Goal: Information Seeking & Learning: Compare options

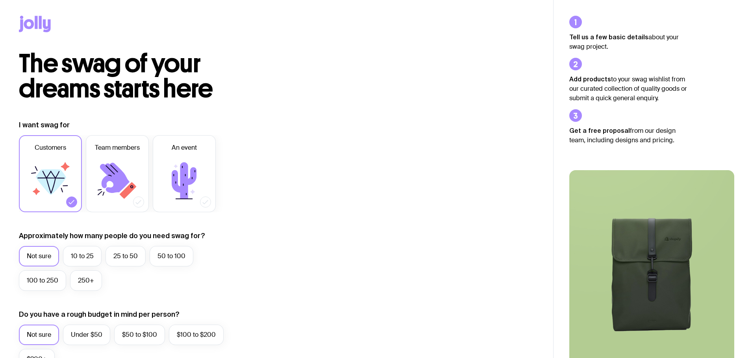
click at [38, 24] on icon at bounding box center [35, 24] width 32 height 17
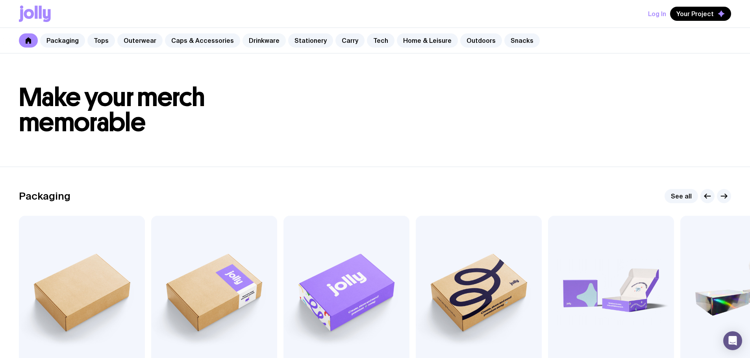
click at [242, 42] on link "Drinkware" at bounding box center [263, 40] width 43 height 14
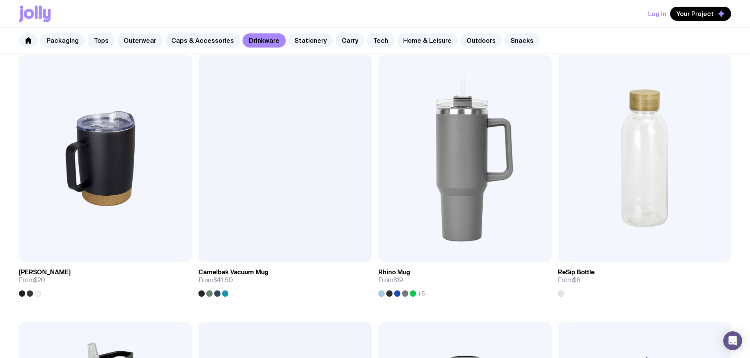
scroll to position [746, 0]
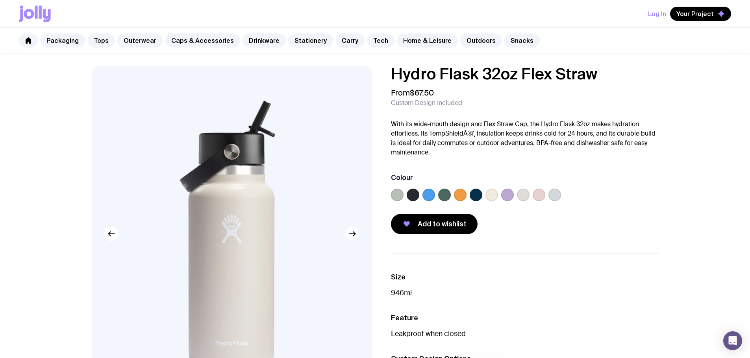
click at [350, 233] on icon "button" at bounding box center [351, 233] width 9 height 9
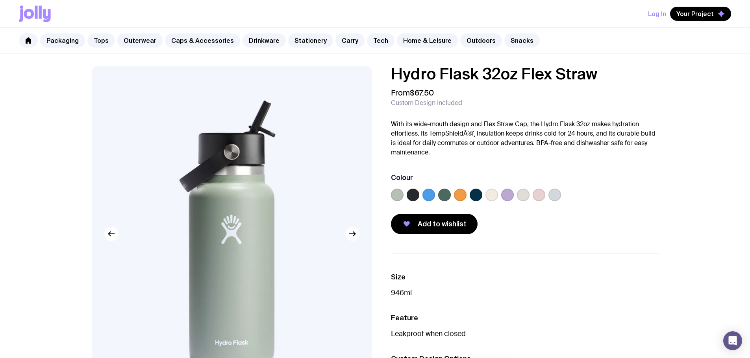
click at [350, 233] on icon "button" at bounding box center [351, 233] width 9 height 9
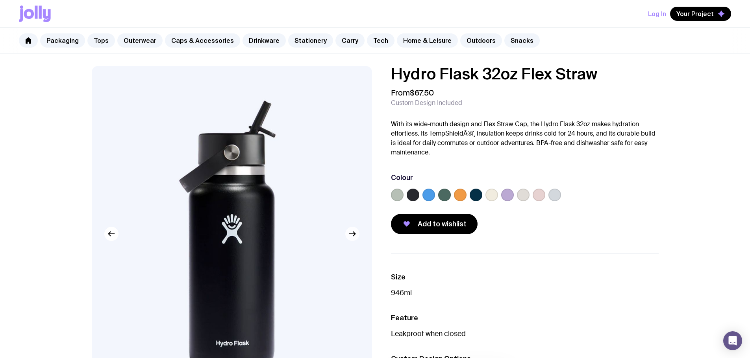
click at [350, 233] on icon "button" at bounding box center [351, 233] width 9 height 9
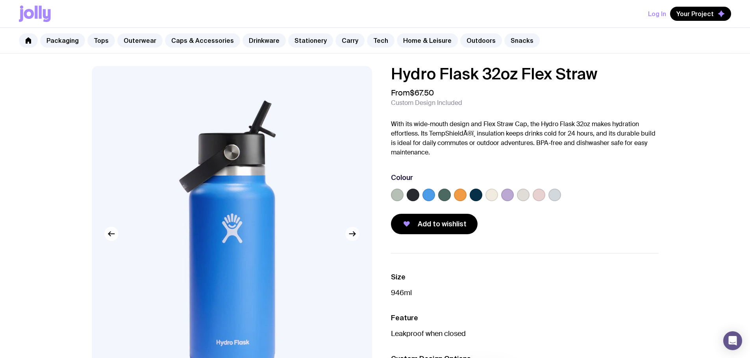
click at [350, 233] on icon "button" at bounding box center [351, 233] width 9 height 9
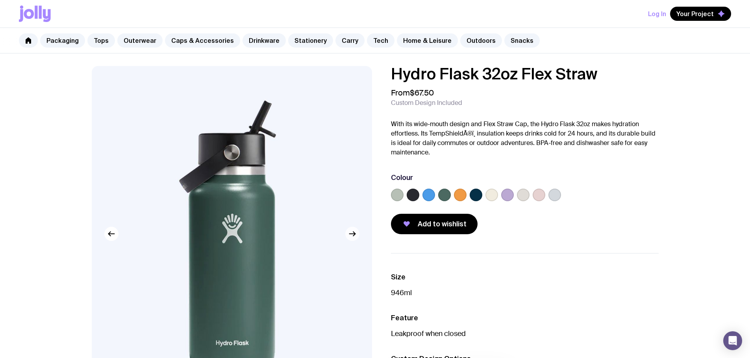
click at [350, 233] on icon "button" at bounding box center [351, 233] width 9 height 9
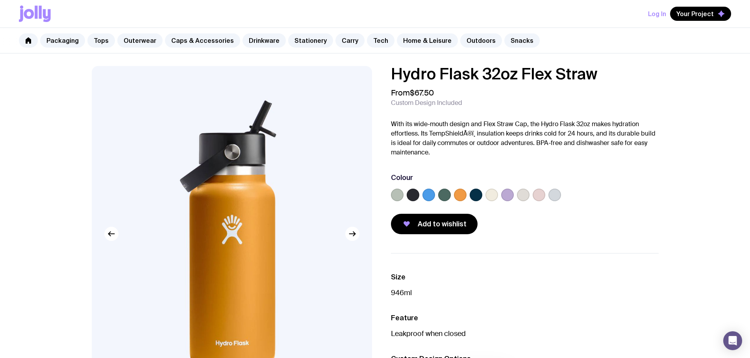
click at [434, 143] on p "With its wide-mouth design and Flex Straw Cap, the Hydro Flask 32oz makes hydra…" at bounding box center [525, 139] width 268 height 38
click at [409, 35] on link "Home & Leisure" at bounding box center [427, 40] width 61 height 14
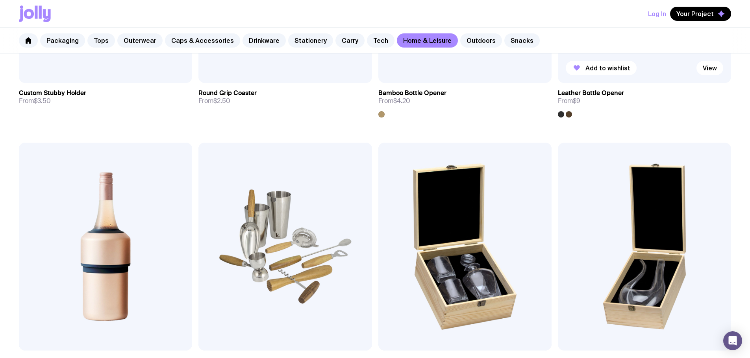
scroll to position [393, 0]
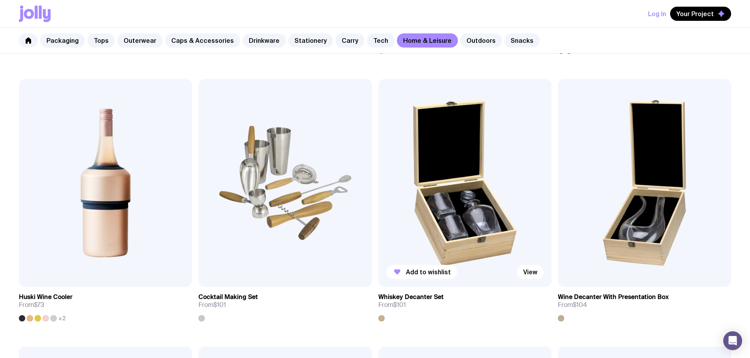
click at [378, 79] on img at bounding box center [464, 183] width 173 height 208
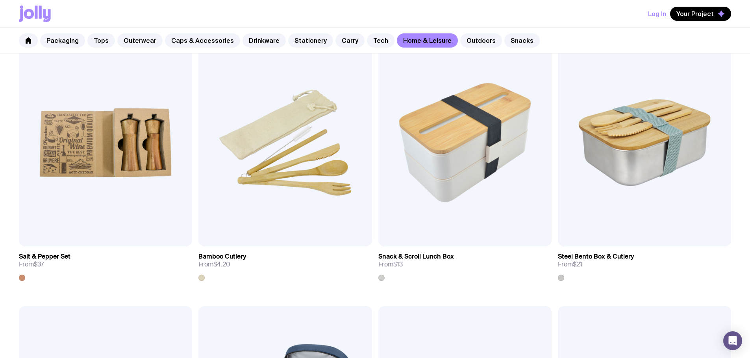
scroll to position [918, 0]
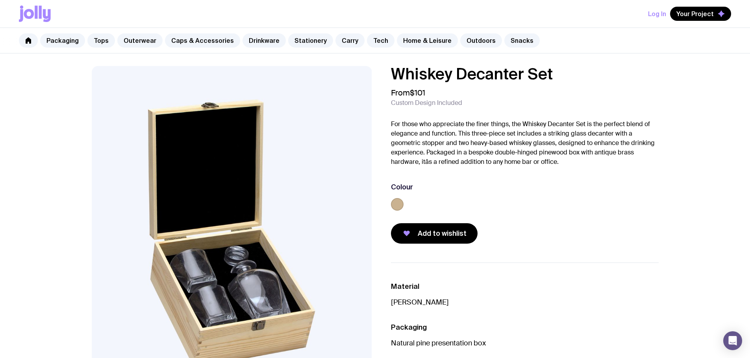
click at [508, 126] on p "For those who appreciate the finer things, the Whiskey Decanter Set is the perf…" at bounding box center [525, 143] width 268 height 47
click at [499, 149] on p "For those who appreciate the finer things, the Whiskey Decanter Set is the perf…" at bounding box center [525, 143] width 268 height 47
click at [498, 149] on p "For those who appreciate the finer things, the Whiskey Decanter Set is the perf…" at bounding box center [525, 143] width 268 height 47
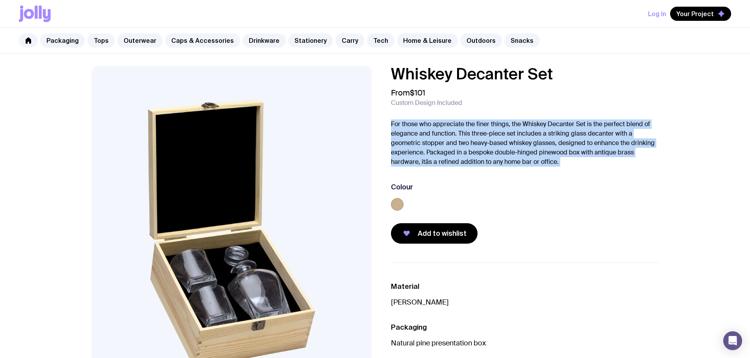
click at [498, 149] on p "For those who appreciate the finer things, the Whiskey Decanter Set is the perf…" at bounding box center [525, 143] width 268 height 47
click at [460, 144] on p "For those who appreciate the finer things, the Whiskey Decanter Set is the perf…" at bounding box center [525, 143] width 268 height 47
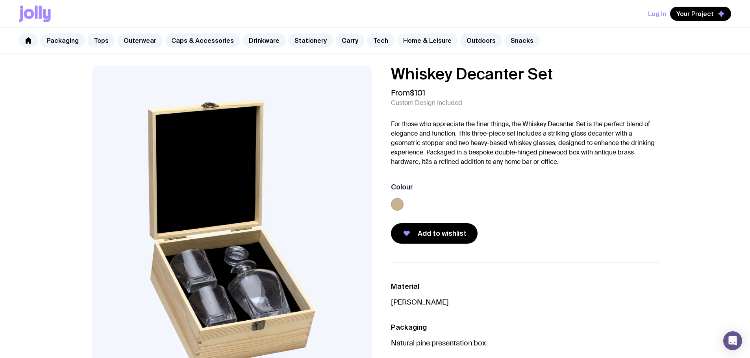
click at [410, 36] on link "Home & Leisure" at bounding box center [427, 40] width 61 height 14
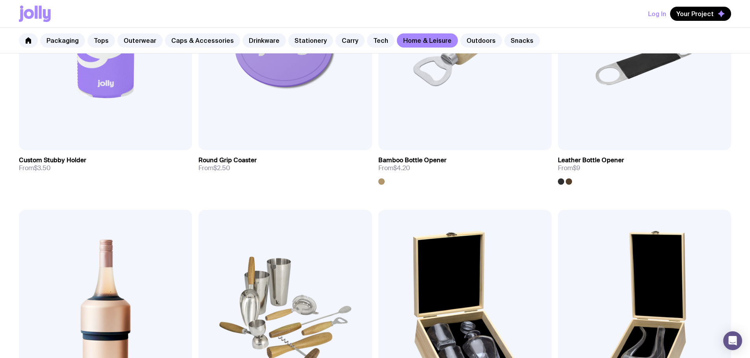
scroll to position [459, 0]
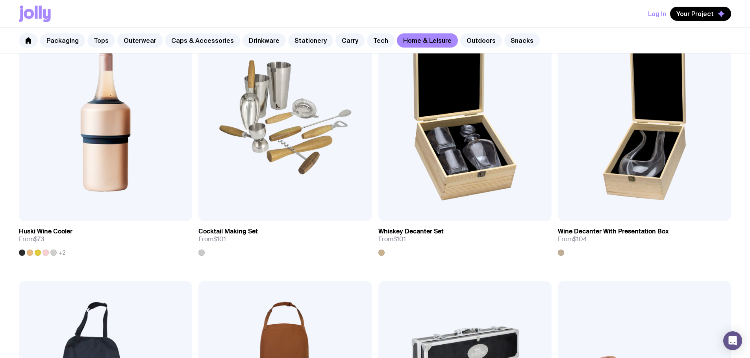
drag, startPoint x: 726, startPoint y: 105, endPoint x: 739, endPoint y: 95, distance: 16.3
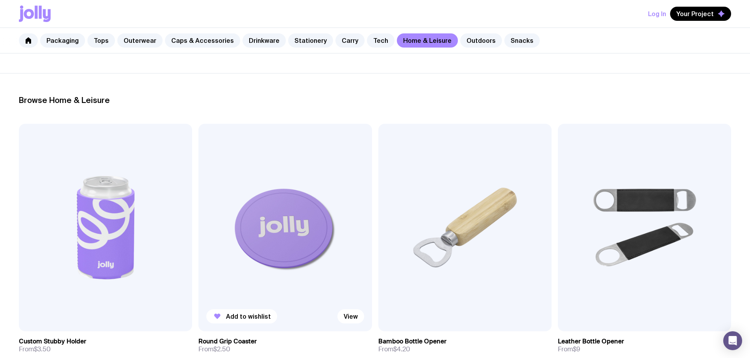
scroll to position [0, 0]
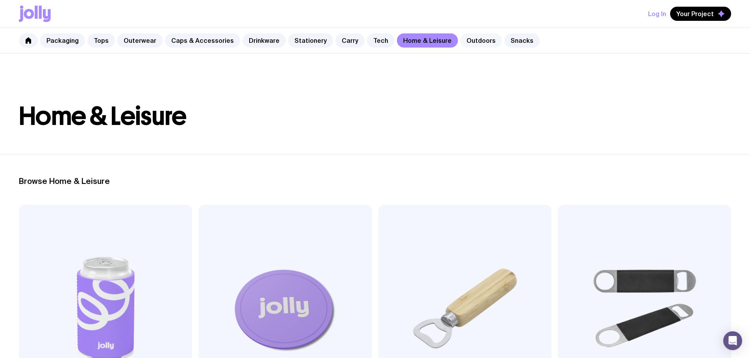
click at [466, 42] on link "Outdoors" at bounding box center [481, 40] width 42 height 14
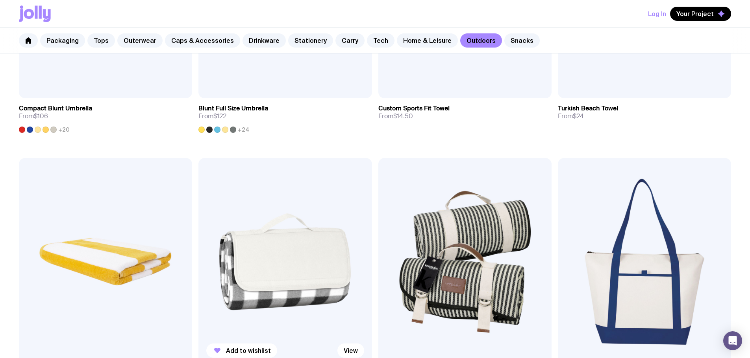
scroll to position [345, 0]
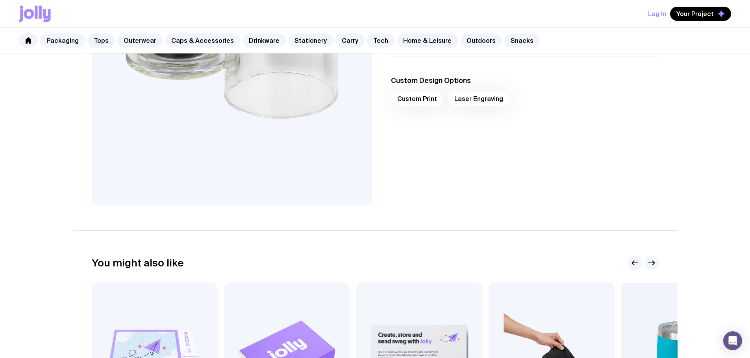
scroll to position [393, 0]
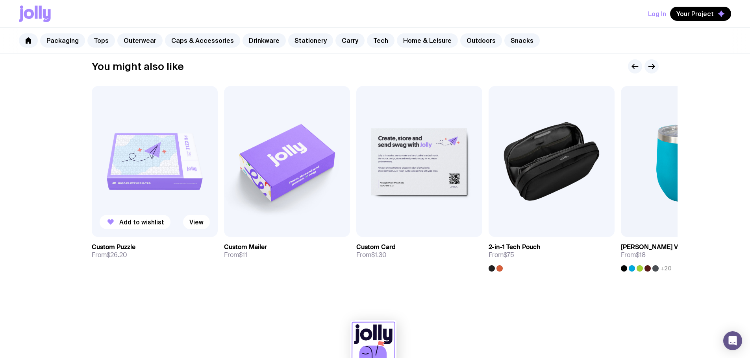
click at [161, 163] on img at bounding box center [155, 161] width 126 height 151
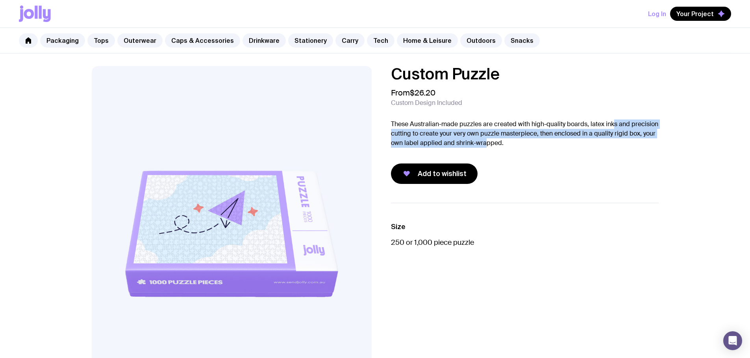
drag, startPoint x: 614, startPoint y: 127, endPoint x: 484, endPoint y: 143, distance: 131.7
click at [484, 143] on p "These Australian-made puzzles are created with high-quality boards, latex inks …" at bounding box center [525, 134] width 268 height 28
click at [432, 137] on p "These Australian-made puzzles are created with high-quality boards, latex inks …" at bounding box center [525, 134] width 268 height 28
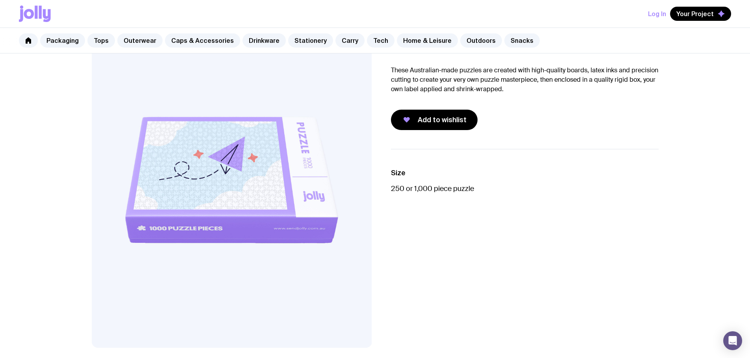
scroll to position [38, 0]
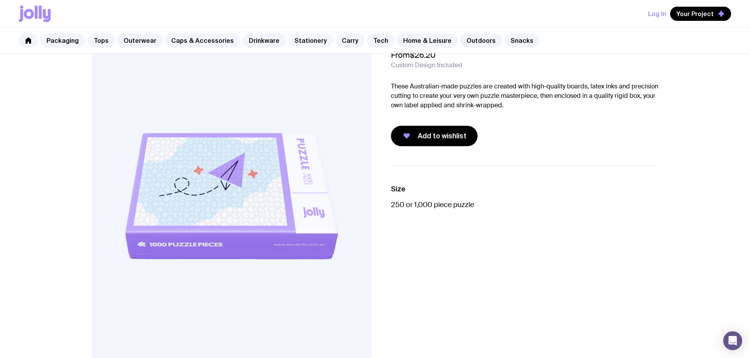
click at [300, 38] on link "Stationery" at bounding box center [310, 40] width 45 height 14
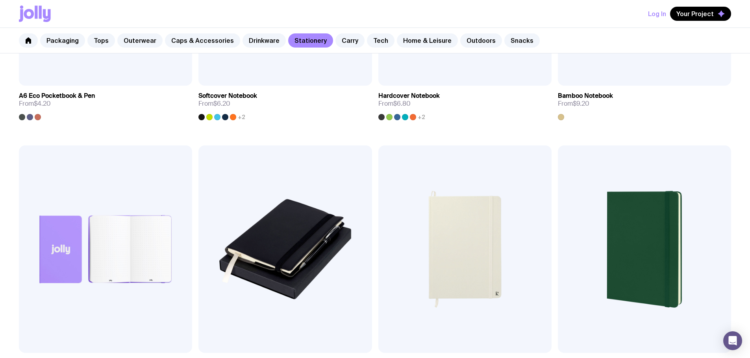
scroll to position [797, 0]
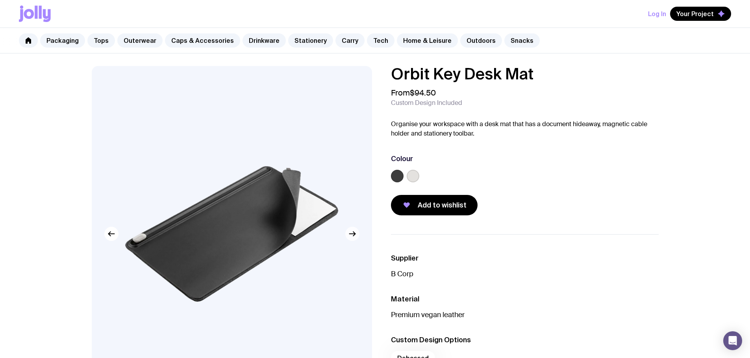
click at [351, 233] on icon "button" at bounding box center [351, 233] width 9 height 9
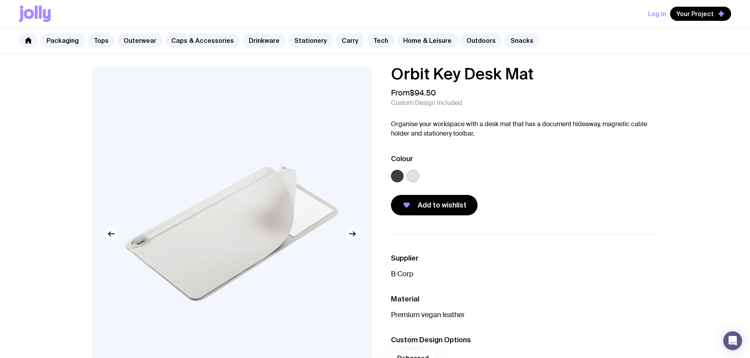
click at [351, 233] on icon "button" at bounding box center [351, 233] width 9 height 9
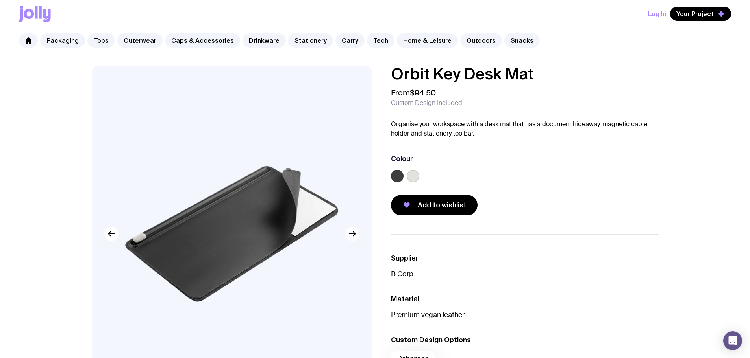
click at [351, 233] on icon "button" at bounding box center [351, 233] width 9 height 9
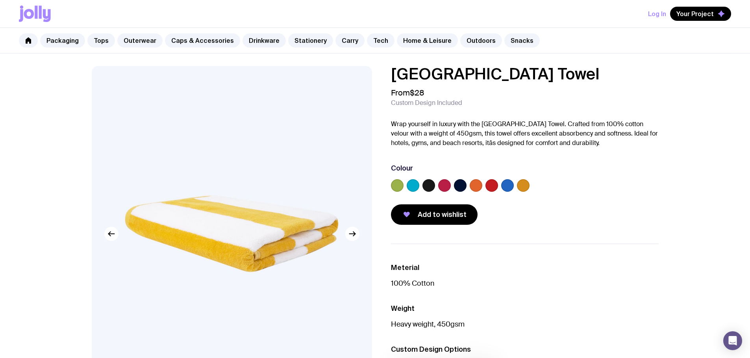
click at [431, 188] on label at bounding box center [428, 185] width 13 height 13
click at [0, 0] on input "radio" at bounding box center [0, 0] width 0 height 0
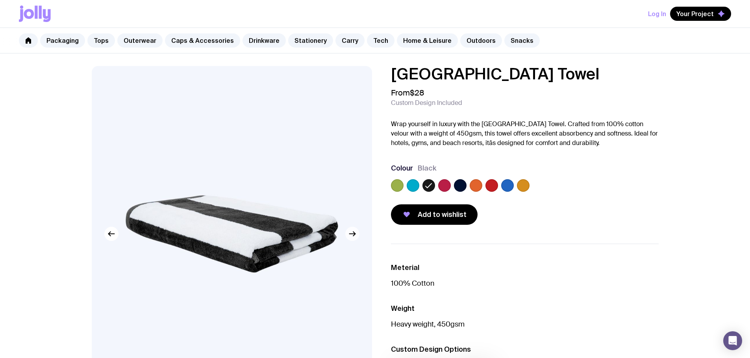
click at [352, 238] on icon "button" at bounding box center [351, 233] width 9 height 9
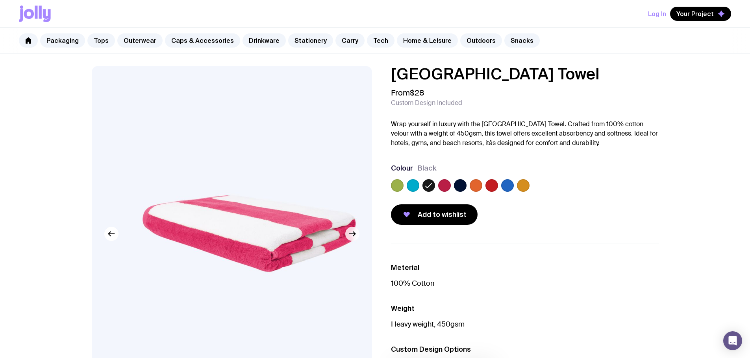
click at [351, 233] on icon "button" at bounding box center [351, 233] width 9 height 9
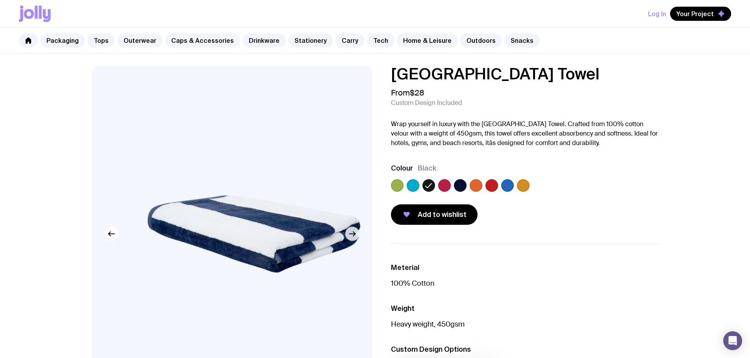
click at [351, 233] on icon "button" at bounding box center [351, 233] width 9 height 9
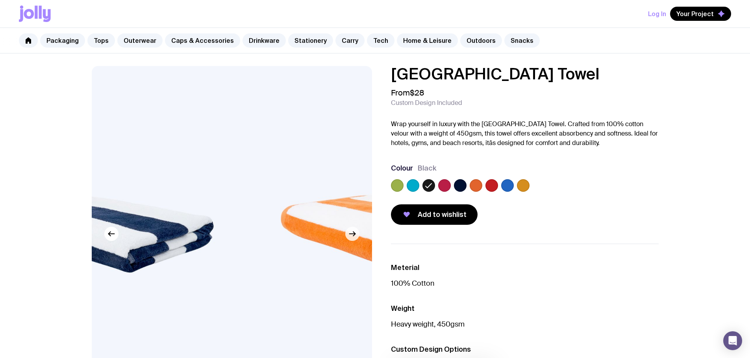
click at [351, 233] on icon "button" at bounding box center [351, 233] width 9 height 9
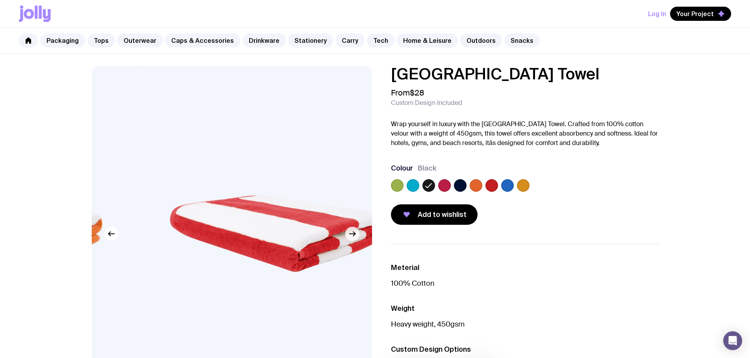
click at [351, 233] on icon "button" at bounding box center [351, 233] width 9 height 9
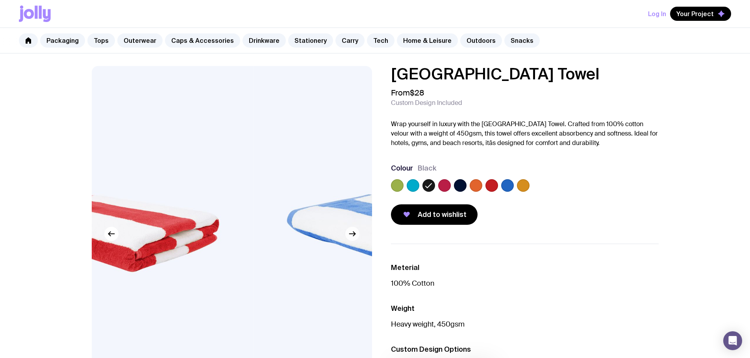
click at [351, 233] on icon "button" at bounding box center [351, 233] width 9 height 9
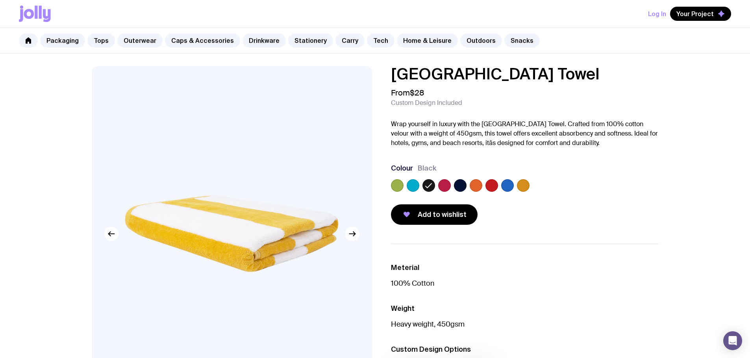
click at [476, 184] on label at bounding box center [475, 185] width 13 height 13
click at [0, 0] on input "radio" at bounding box center [0, 0] width 0 height 0
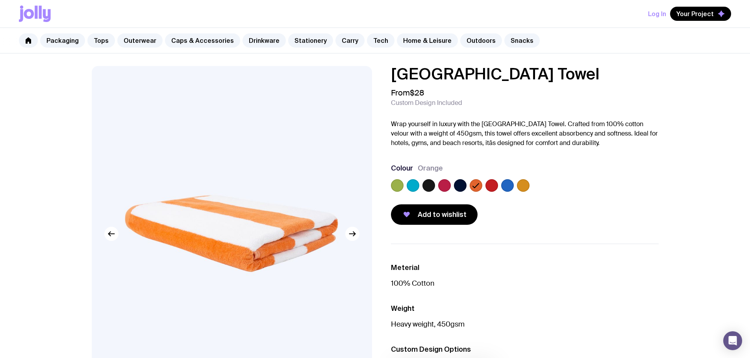
click at [487, 188] on label at bounding box center [491, 185] width 13 height 13
click at [0, 0] on input "radio" at bounding box center [0, 0] width 0 height 0
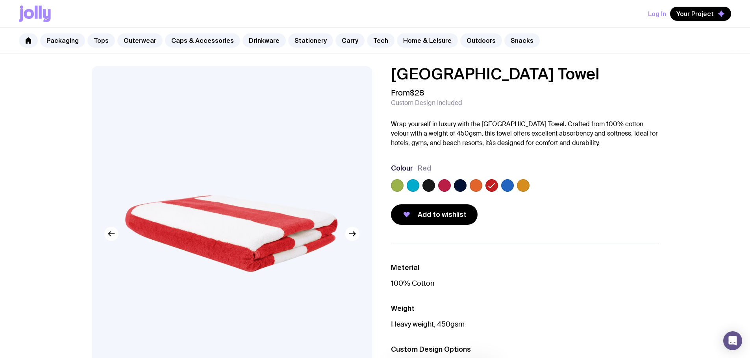
click at [503, 185] on label at bounding box center [507, 185] width 13 height 13
click at [0, 0] on input "radio" at bounding box center [0, 0] width 0 height 0
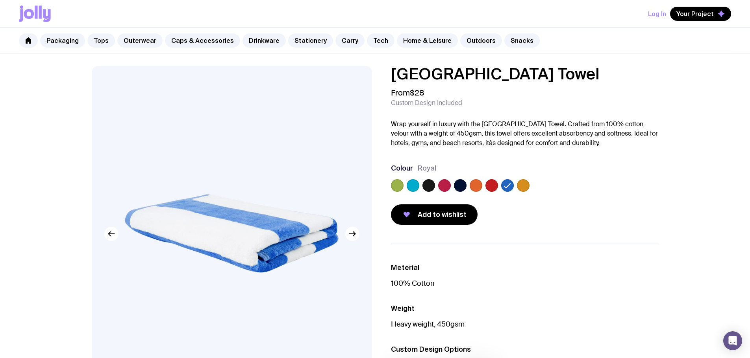
click at [530, 184] on div at bounding box center [525, 187] width 268 height 16
click at [523, 186] on label at bounding box center [523, 185] width 13 height 13
click at [0, 0] on input "radio" at bounding box center [0, 0] width 0 height 0
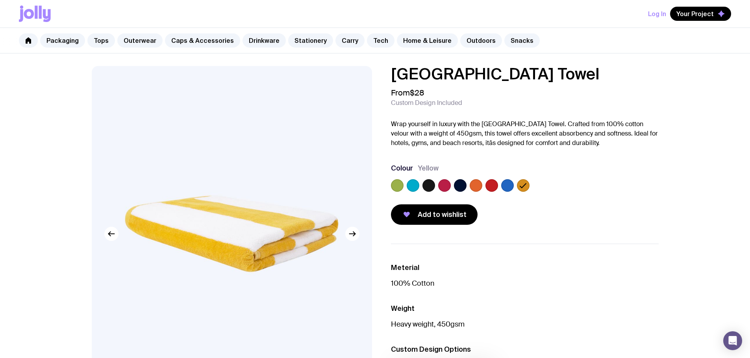
click at [425, 184] on label at bounding box center [428, 185] width 13 height 13
click at [0, 0] on input "radio" at bounding box center [0, 0] width 0 height 0
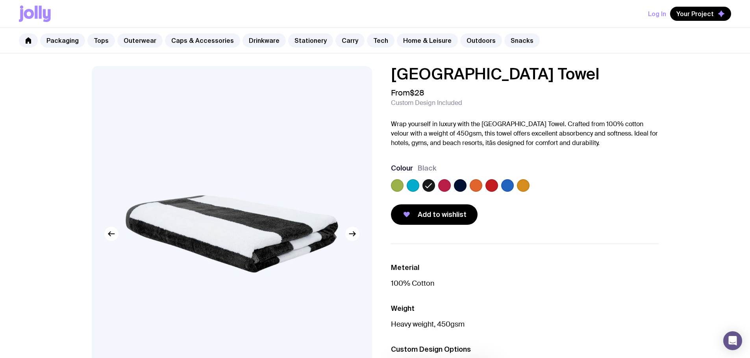
click at [412, 187] on label at bounding box center [412, 185] width 13 height 13
click at [0, 0] on input "radio" at bounding box center [0, 0] width 0 height 0
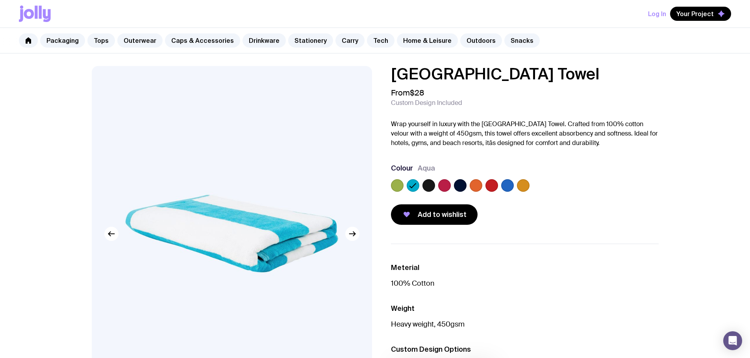
click at [388, 185] on div "Havana Beach Towel From $28 Custom Design Included Wrap yourself in luxury with…" at bounding box center [518, 145] width 280 height 159
click at [398, 185] on label at bounding box center [397, 185] width 13 height 13
click at [0, 0] on input "radio" at bounding box center [0, 0] width 0 height 0
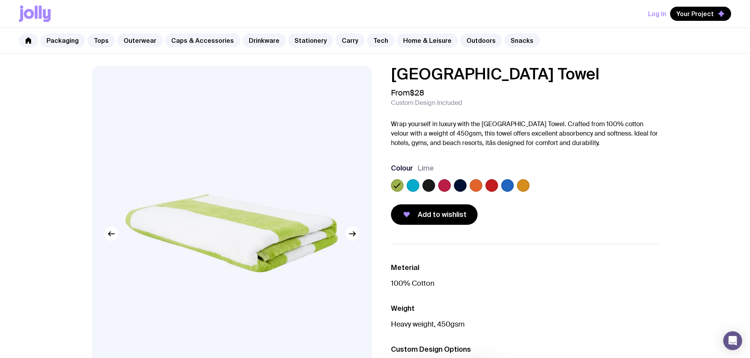
drag, startPoint x: 427, startPoint y: 187, endPoint x: 442, endPoint y: 185, distance: 14.7
click at [427, 187] on label at bounding box center [428, 185] width 13 height 13
click at [0, 0] on input "radio" at bounding box center [0, 0] width 0 height 0
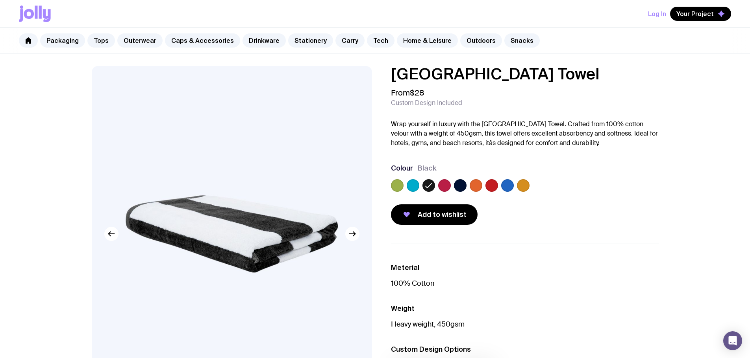
click at [455, 185] on label at bounding box center [460, 185] width 13 height 13
click at [0, 0] on input "radio" at bounding box center [0, 0] width 0 height 0
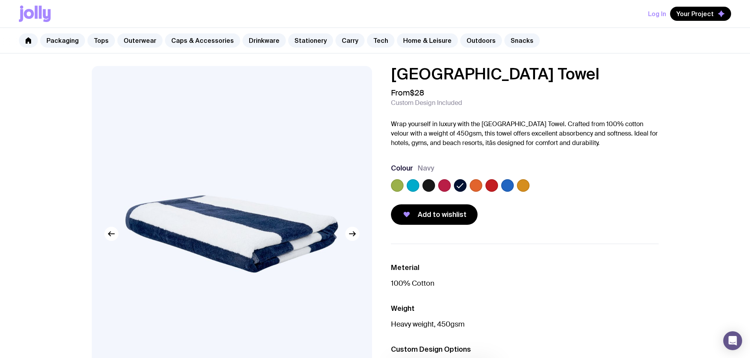
click at [426, 186] on label at bounding box center [428, 185] width 13 height 13
click at [0, 0] on input "radio" at bounding box center [0, 0] width 0 height 0
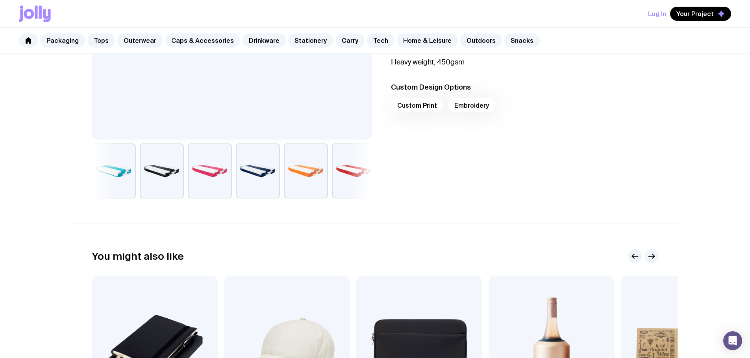
scroll to position [490, 0]
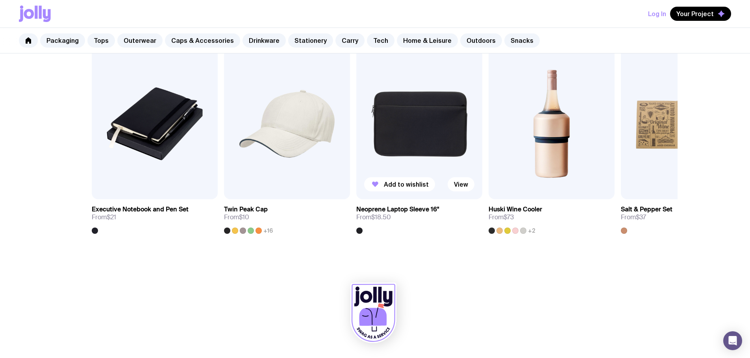
click at [417, 124] on img at bounding box center [419, 123] width 126 height 151
click at [216, 128] on img at bounding box center [155, 123] width 126 height 151
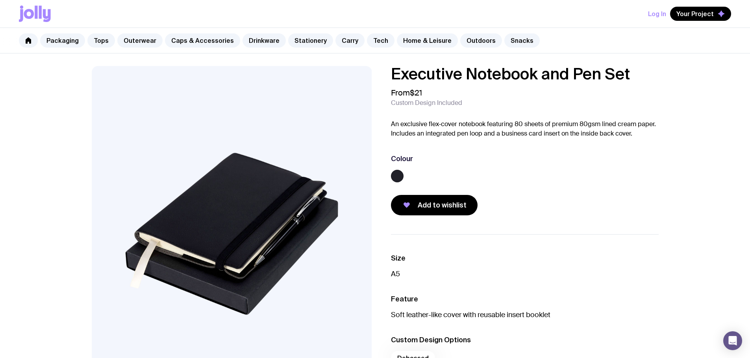
scroll to position [431, 0]
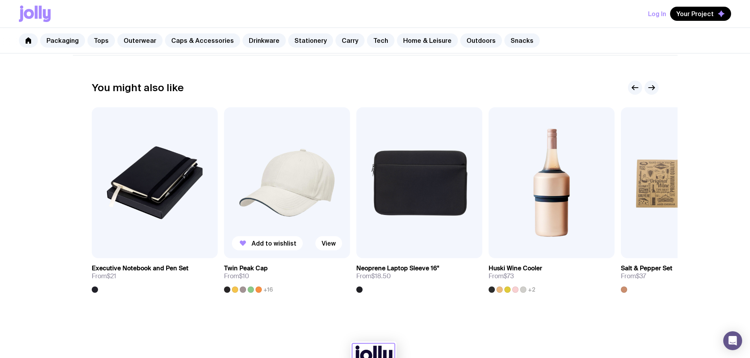
click at [277, 171] on img at bounding box center [287, 182] width 126 height 151
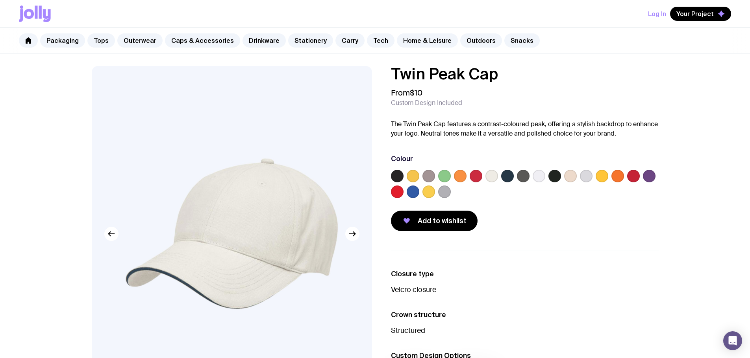
click at [394, 176] on label at bounding box center [397, 176] width 13 height 13
click at [0, 0] on input "radio" at bounding box center [0, 0] width 0 height 0
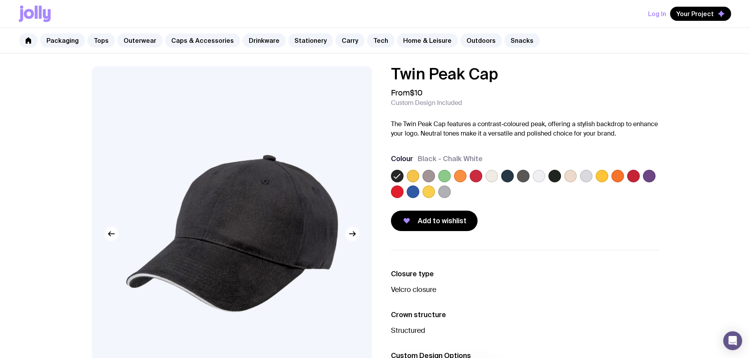
click at [574, 174] on label at bounding box center [570, 176] width 13 height 13
click at [0, 0] on input "radio" at bounding box center [0, 0] width 0 height 0
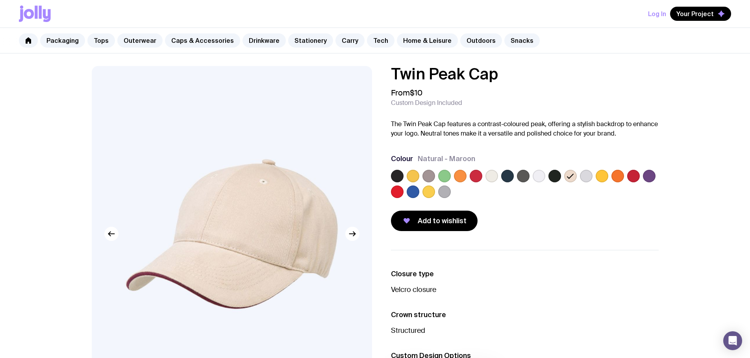
click at [445, 188] on label at bounding box center [444, 192] width 13 height 13
click at [0, 0] on input "radio" at bounding box center [0, 0] width 0 height 0
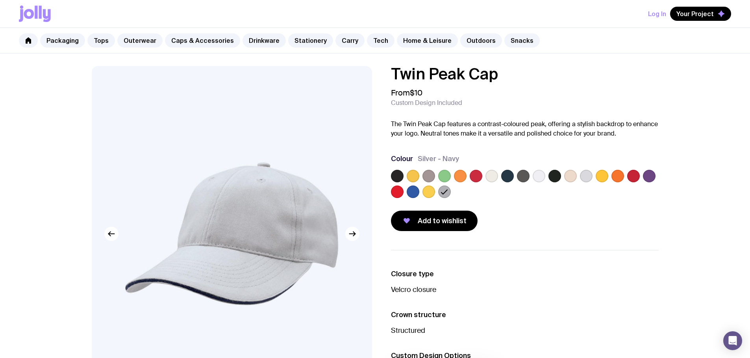
click at [428, 192] on label at bounding box center [428, 192] width 13 height 13
click at [0, 0] on input "radio" at bounding box center [0, 0] width 0 height 0
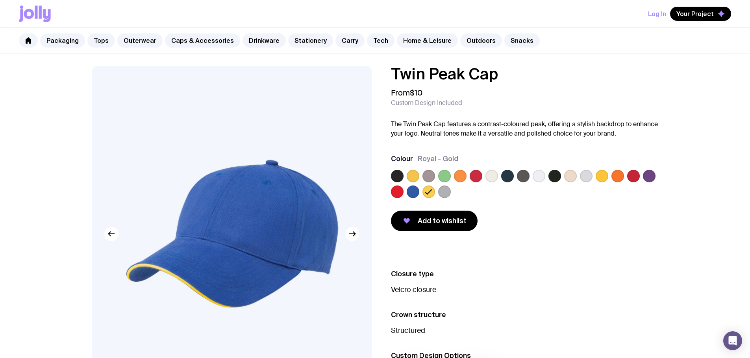
click at [403, 193] on label at bounding box center [397, 192] width 13 height 13
click at [0, 0] on input "radio" at bounding box center [0, 0] width 0 height 0
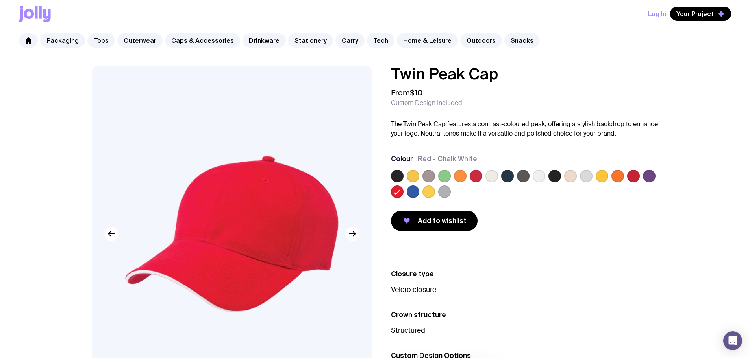
click at [385, 194] on div "Twin Peak Cap From $10 Custom Design Included The Twin Peak Cap features a cont…" at bounding box center [518, 148] width 280 height 165
click at [182, 42] on link "Caps & Accessories" at bounding box center [202, 40] width 75 height 14
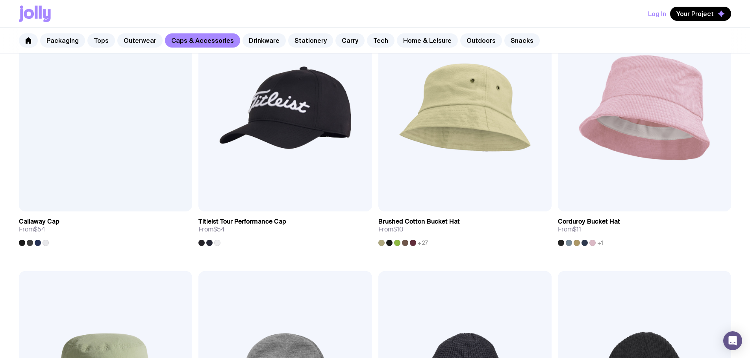
scroll to position [656, 0]
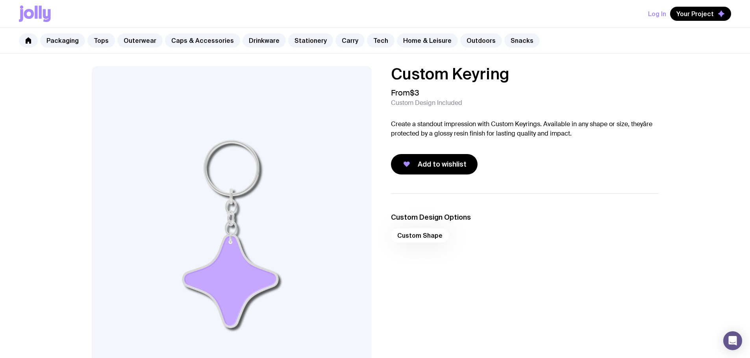
click at [494, 130] on p "Create a standout impression with Custom Keyrings. Available in any shape or si…" at bounding box center [525, 129] width 268 height 19
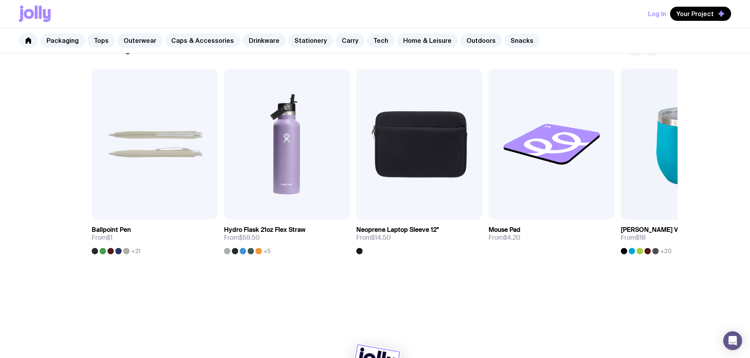
scroll to position [431, 0]
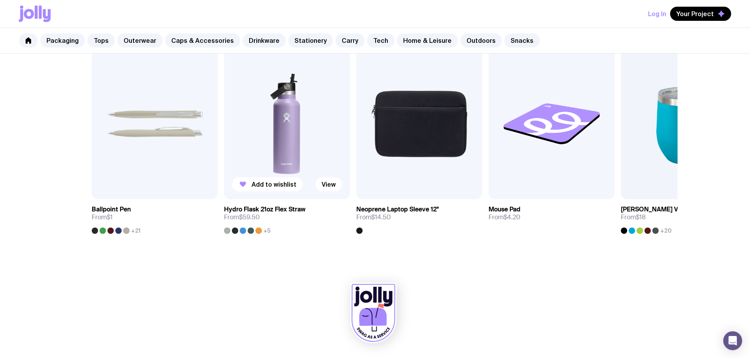
click at [299, 142] on img at bounding box center [287, 123] width 126 height 151
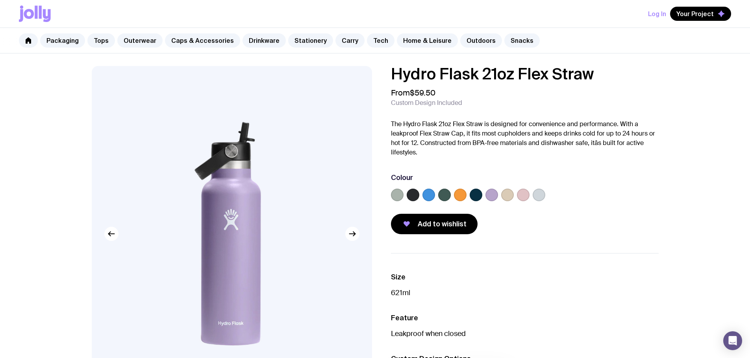
click at [507, 198] on label at bounding box center [507, 195] width 13 height 13
click at [0, 0] on input "radio" at bounding box center [0, 0] width 0 height 0
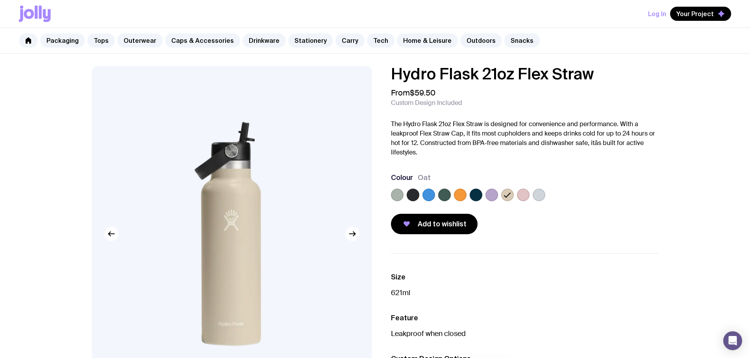
click at [523, 197] on label at bounding box center [523, 195] width 13 height 13
click at [0, 0] on input "radio" at bounding box center [0, 0] width 0 height 0
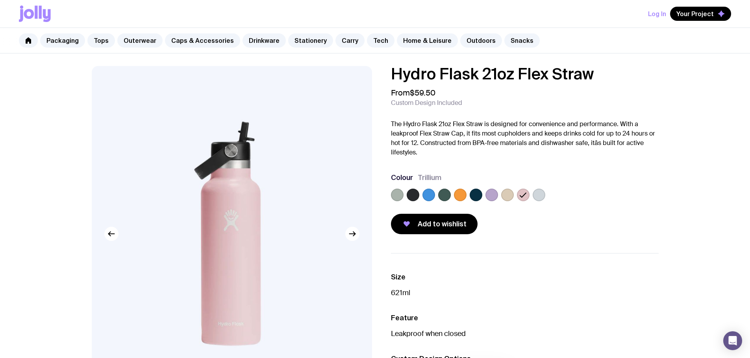
click at [517, 197] on label at bounding box center [523, 195] width 13 height 13
click at [0, 0] on input "radio" at bounding box center [0, 0] width 0 height 0
click at [504, 196] on label at bounding box center [507, 195] width 13 height 13
click at [0, 0] on input "radio" at bounding box center [0, 0] width 0 height 0
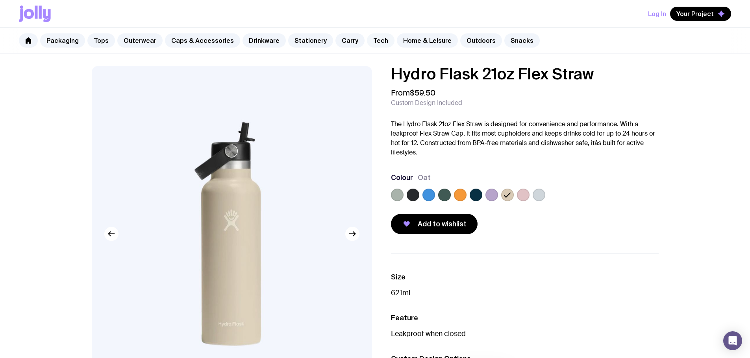
click at [369, 40] on link "Tech" at bounding box center [381, 40] width 28 height 14
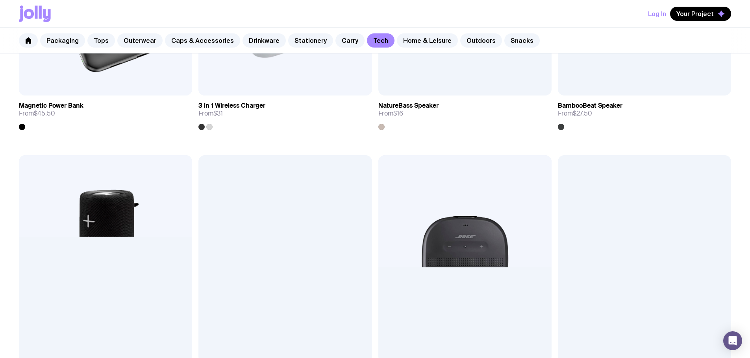
scroll to position [721, 0]
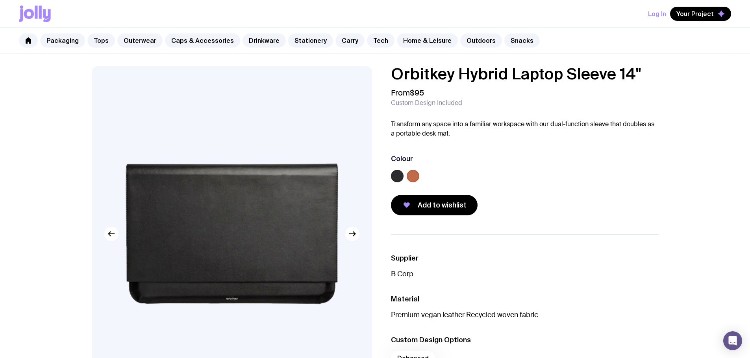
click at [360, 234] on img at bounding box center [232, 234] width 280 height 336
click at [353, 236] on icon "button" at bounding box center [351, 233] width 9 height 9
click at [347, 237] on button "button" at bounding box center [352, 234] width 14 height 14
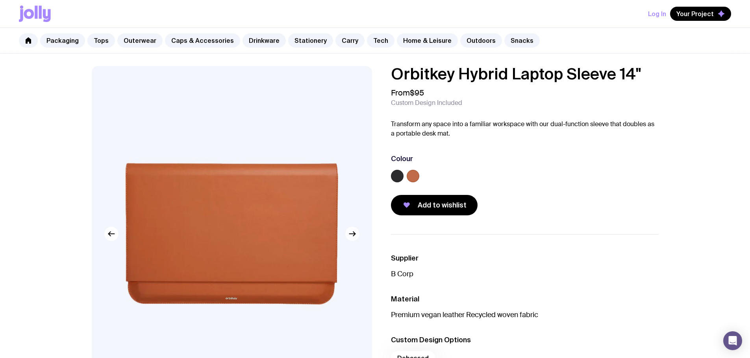
click at [348, 232] on icon "button" at bounding box center [351, 233] width 9 height 9
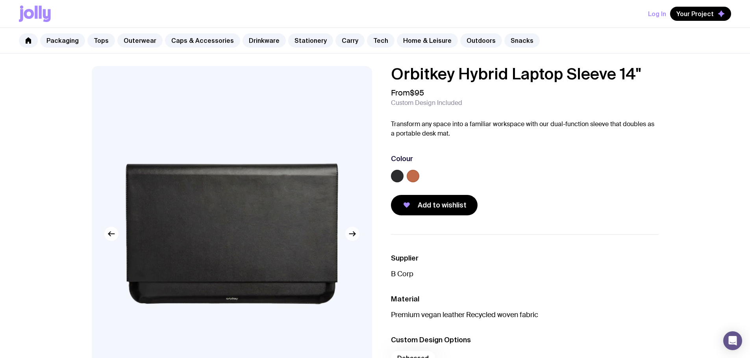
click at [348, 232] on icon "button" at bounding box center [351, 233] width 9 height 9
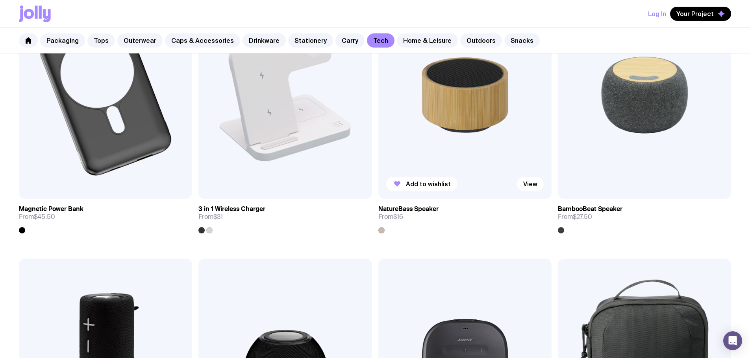
scroll to position [818, 0]
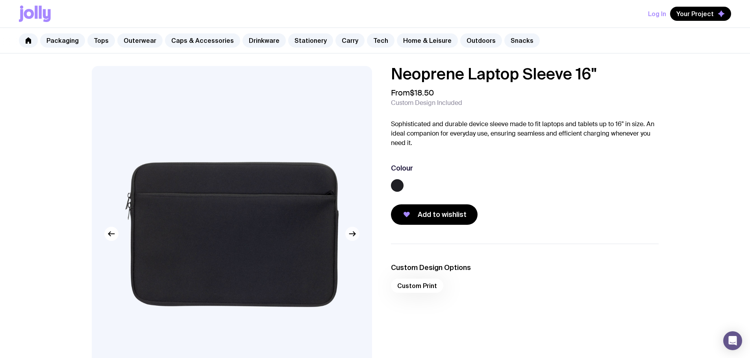
click at [351, 238] on icon "button" at bounding box center [351, 233] width 9 height 9
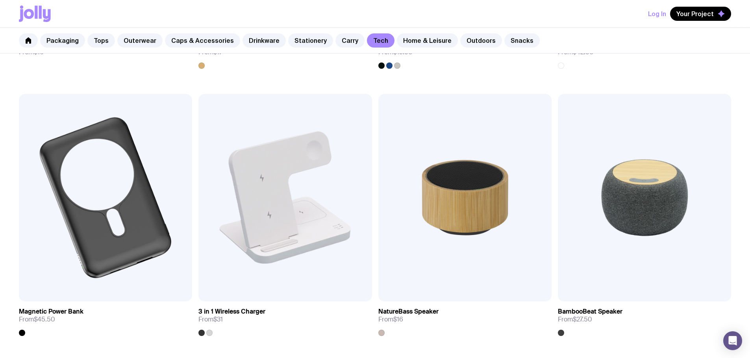
scroll to position [687, 0]
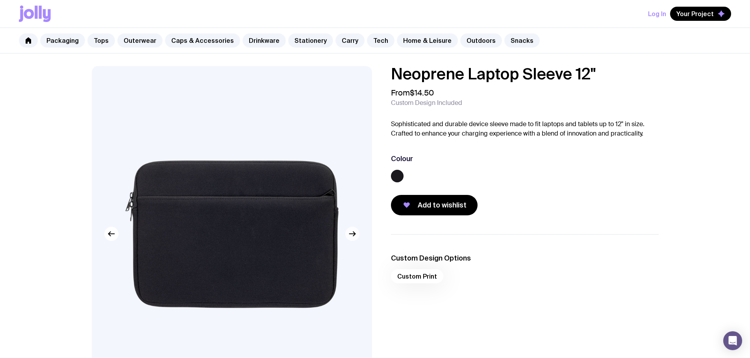
click at [354, 238] on icon "button" at bounding box center [351, 233] width 9 height 9
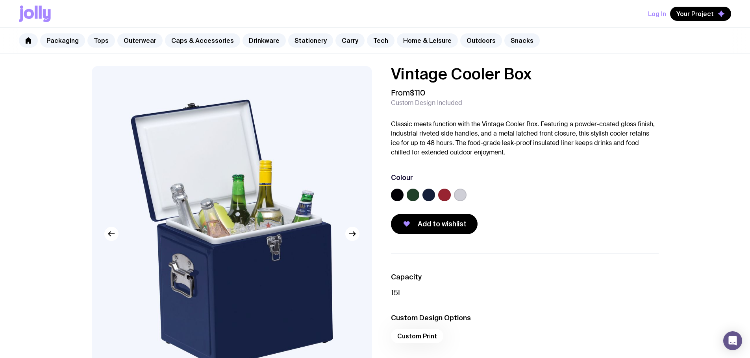
click at [462, 195] on label at bounding box center [460, 195] width 13 height 13
click at [0, 0] on input "radio" at bounding box center [0, 0] width 0 height 0
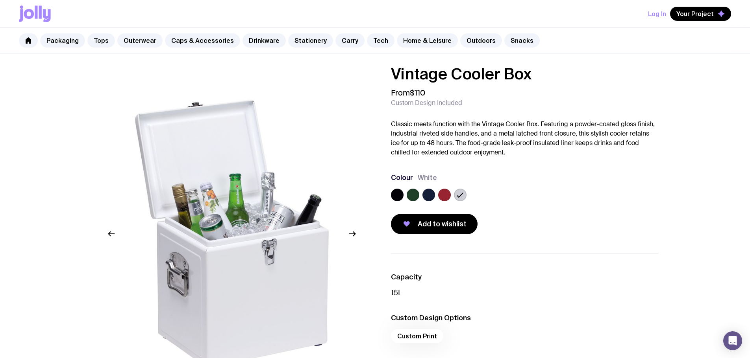
click at [397, 198] on label at bounding box center [397, 195] width 13 height 13
click at [0, 0] on input "radio" at bounding box center [0, 0] width 0 height 0
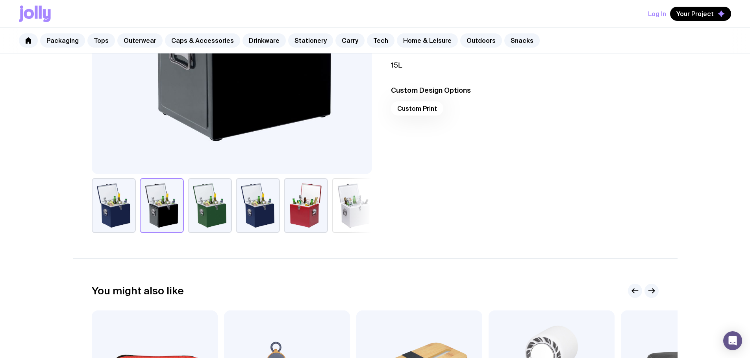
scroll to position [97, 0]
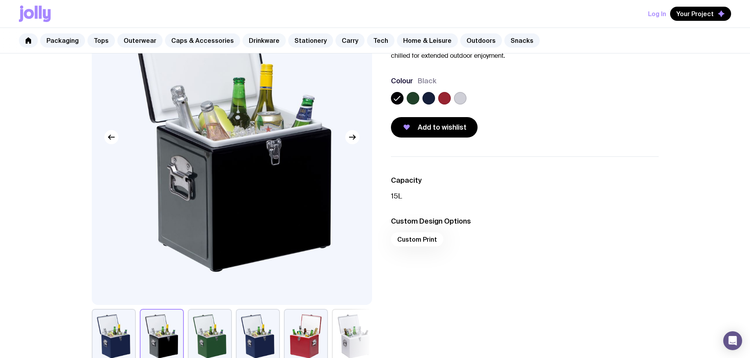
click at [261, 47] on link "Drinkware" at bounding box center [263, 40] width 43 height 14
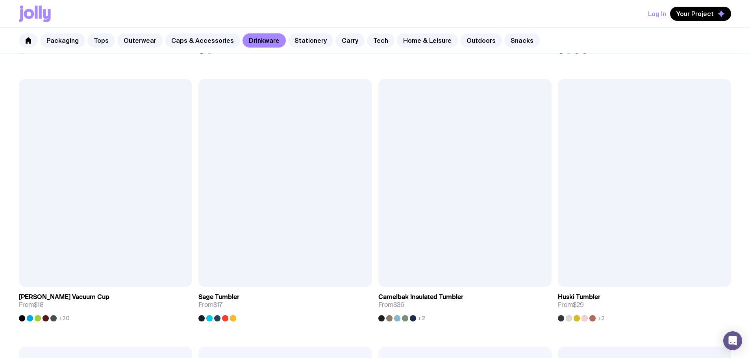
scroll to position [328, 0]
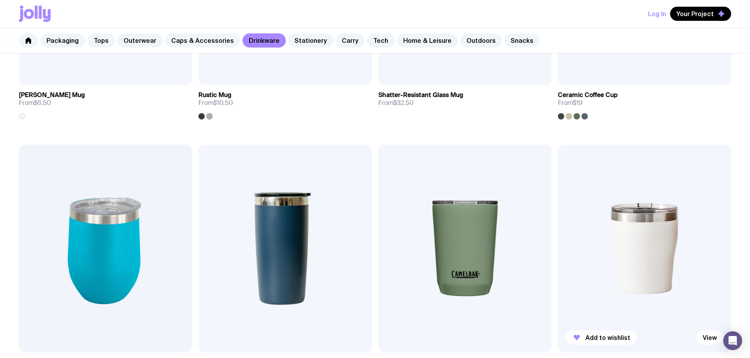
click at [558, 148] on img at bounding box center [644, 249] width 173 height 208
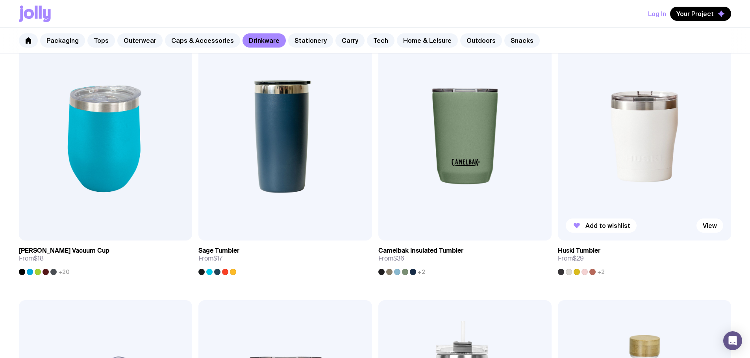
scroll to position [459, 0]
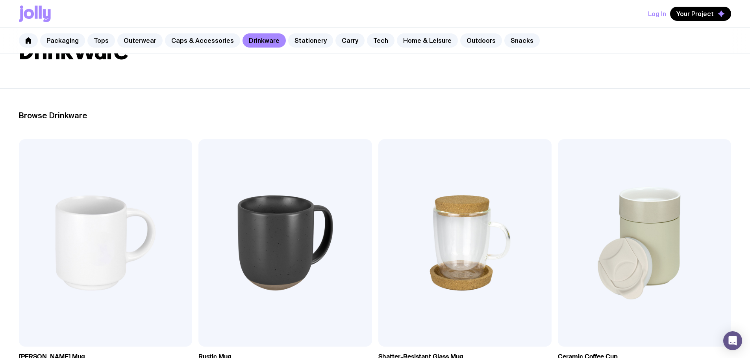
scroll to position [0, 0]
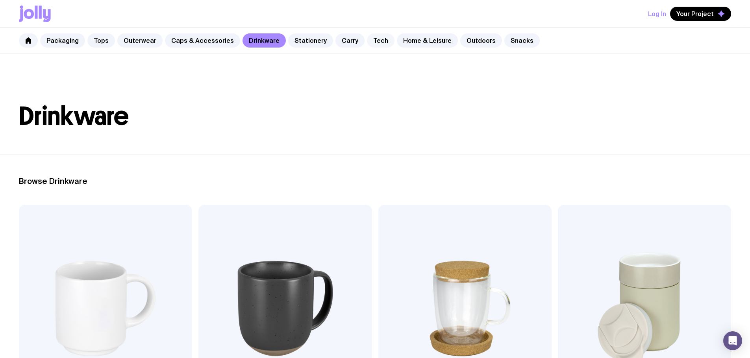
click at [368, 44] on link "Tech" at bounding box center [381, 40] width 28 height 14
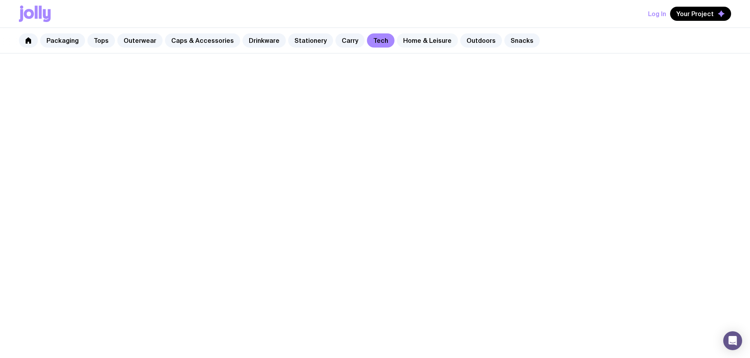
click at [423, 43] on link "Home & Leisure" at bounding box center [427, 40] width 61 height 14
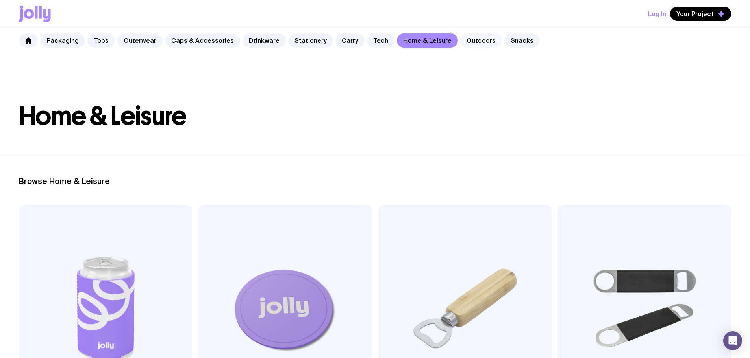
click at [461, 43] on link "Outdoors" at bounding box center [481, 40] width 42 height 14
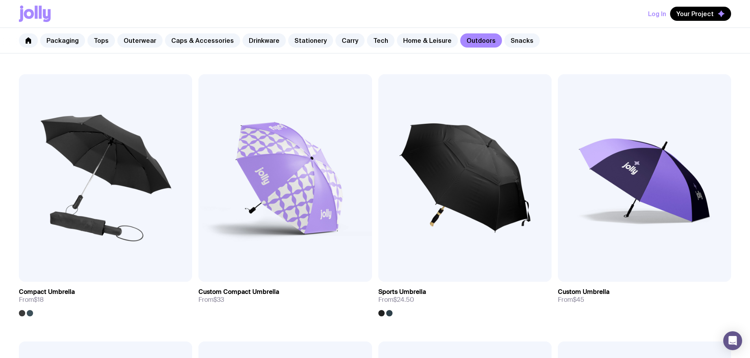
scroll to position [131, 0]
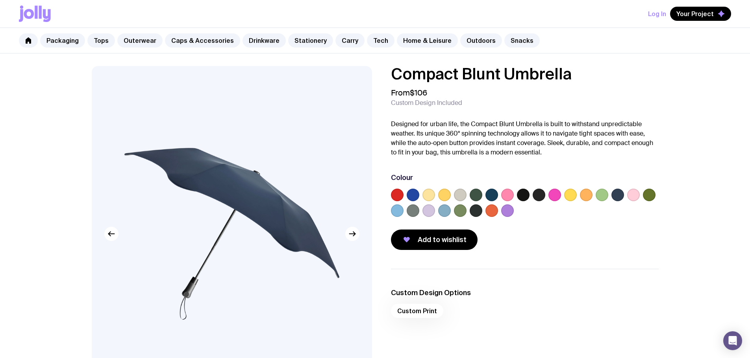
click at [460, 196] on label at bounding box center [460, 195] width 13 height 13
click at [0, 0] on input "radio" at bounding box center [0, 0] width 0 height 0
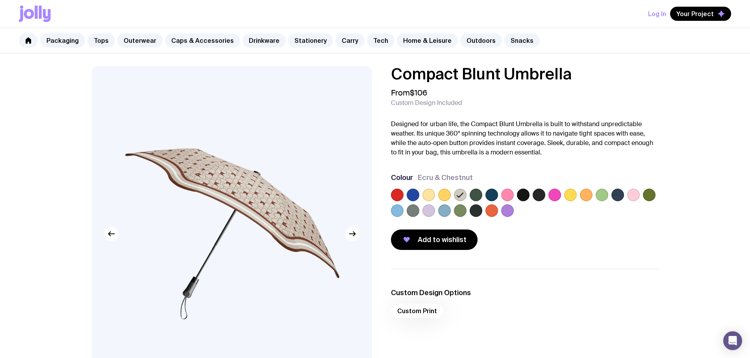
click at [433, 210] on label at bounding box center [428, 211] width 13 height 13
click at [0, 0] on input "radio" at bounding box center [0, 0] width 0 height 0
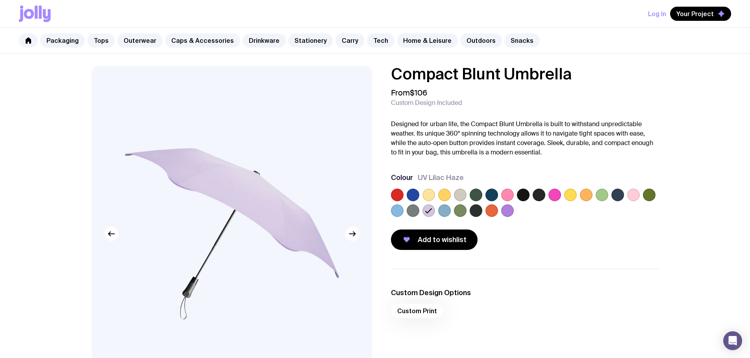
click at [444, 212] on label at bounding box center [444, 211] width 13 height 13
click at [0, 0] on input "radio" at bounding box center [0, 0] width 0 height 0
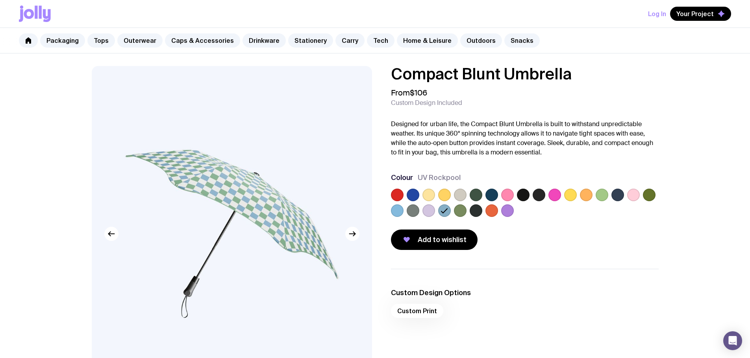
click at [467, 212] on div at bounding box center [525, 204] width 268 height 31
click at [452, 213] on div at bounding box center [525, 204] width 268 height 31
click at [461, 213] on label at bounding box center [460, 211] width 13 height 13
click at [0, 0] on input "radio" at bounding box center [0, 0] width 0 height 0
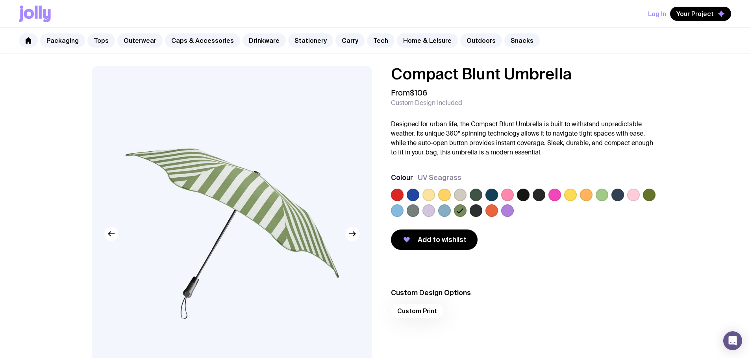
click at [474, 211] on label at bounding box center [475, 211] width 13 height 13
click at [0, 0] on input "radio" at bounding box center [0, 0] width 0 height 0
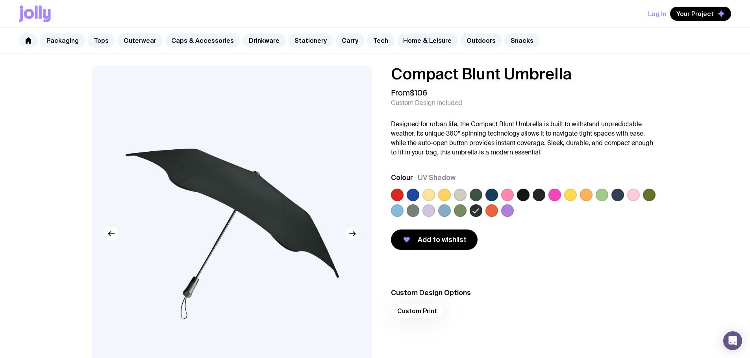
click at [488, 208] on label at bounding box center [491, 211] width 13 height 13
click at [0, 0] on input "radio" at bounding box center [0, 0] width 0 height 0
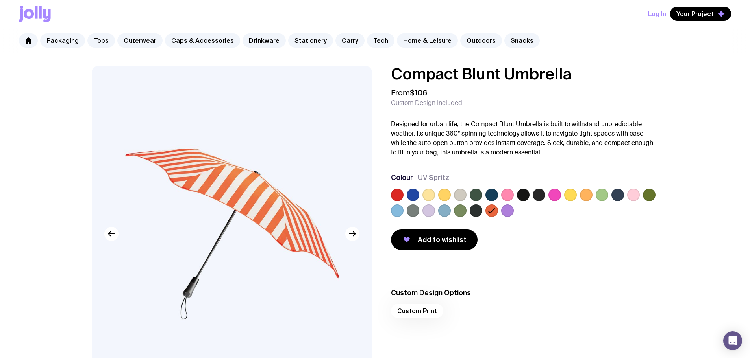
click at [508, 209] on label at bounding box center [507, 211] width 13 height 13
click at [0, 0] on input "radio" at bounding box center [0, 0] width 0 height 0
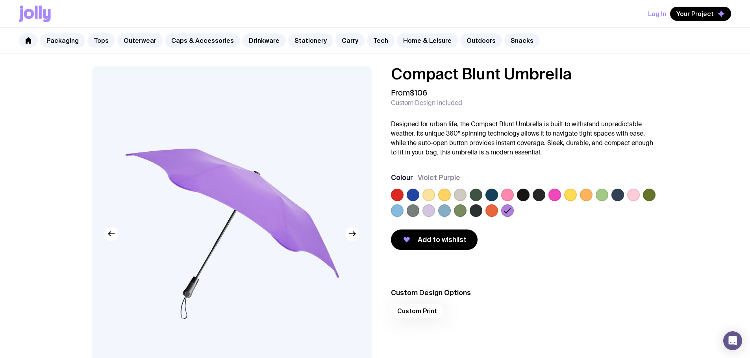
click at [462, 196] on label at bounding box center [460, 195] width 13 height 13
click at [0, 0] on input "radio" at bounding box center [0, 0] width 0 height 0
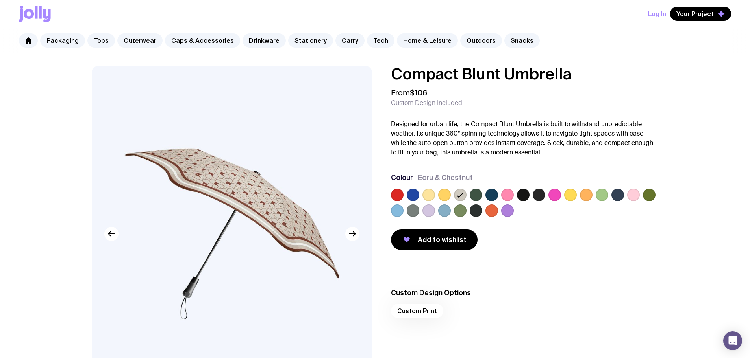
click at [436, 194] on div at bounding box center [525, 204] width 268 height 31
click at [422, 198] on div at bounding box center [428, 195] width 13 height 13
click at [416, 211] on label at bounding box center [412, 211] width 13 height 13
click at [0, 0] on input "radio" at bounding box center [0, 0] width 0 height 0
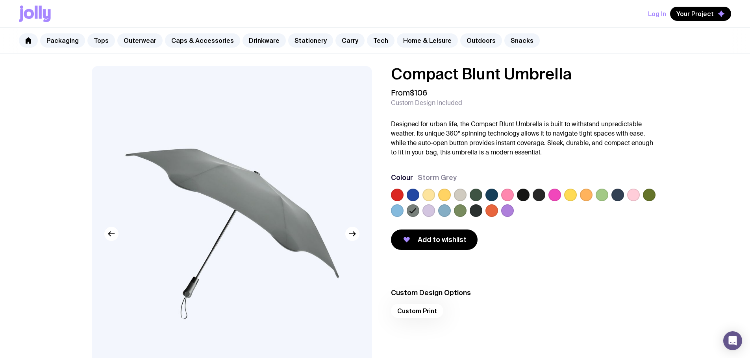
click at [428, 211] on label at bounding box center [428, 211] width 13 height 13
click at [0, 0] on input "radio" at bounding box center [0, 0] width 0 height 0
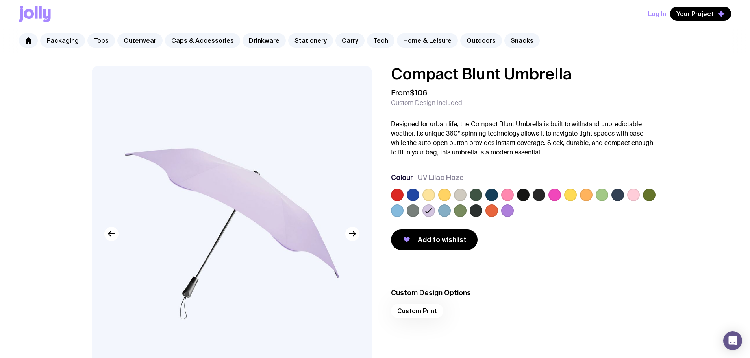
click at [399, 212] on label at bounding box center [397, 211] width 13 height 13
click at [0, 0] on input "radio" at bounding box center [0, 0] width 0 height 0
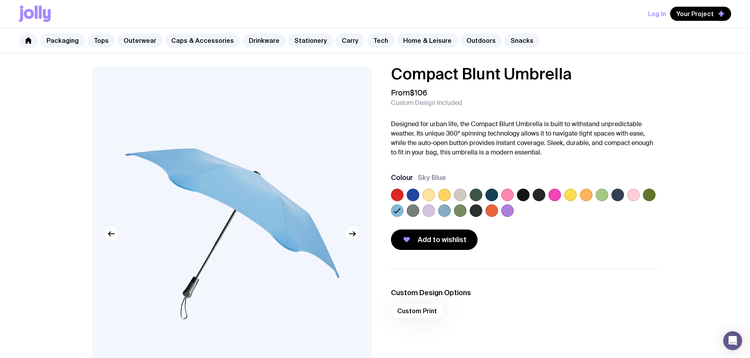
click at [648, 193] on label at bounding box center [649, 195] width 13 height 13
click at [0, 0] on input "radio" at bounding box center [0, 0] width 0 height 0
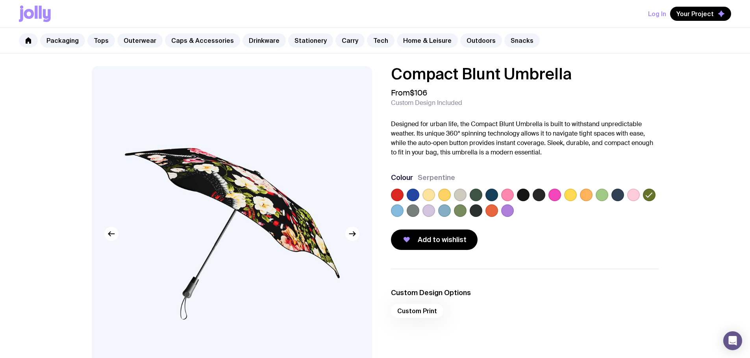
click at [621, 195] on label at bounding box center [617, 195] width 13 height 13
click at [0, 0] on input "radio" at bounding box center [0, 0] width 0 height 0
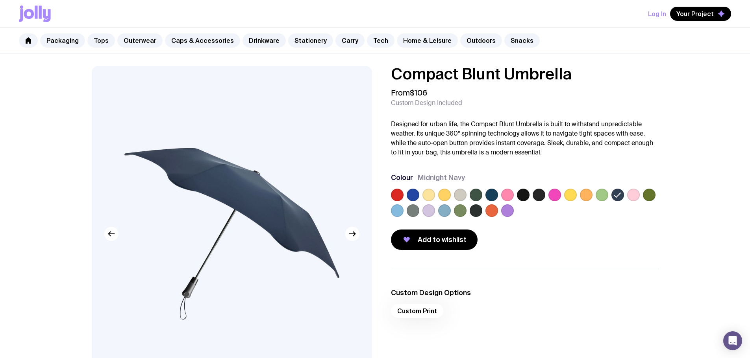
click at [456, 190] on label at bounding box center [460, 195] width 13 height 13
click at [0, 0] on input "radio" at bounding box center [0, 0] width 0 height 0
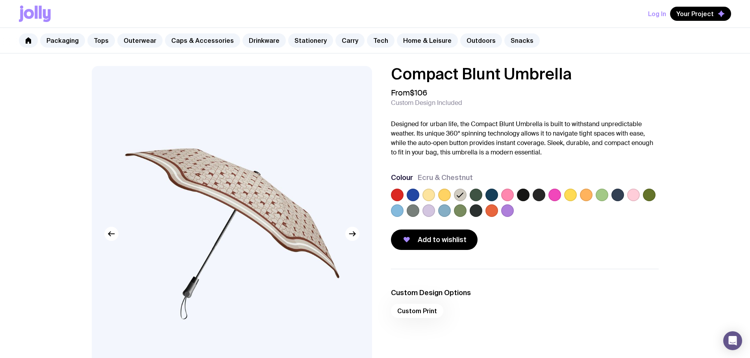
click at [447, 194] on label at bounding box center [444, 195] width 13 height 13
click at [0, 0] on input "radio" at bounding box center [0, 0] width 0 height 0
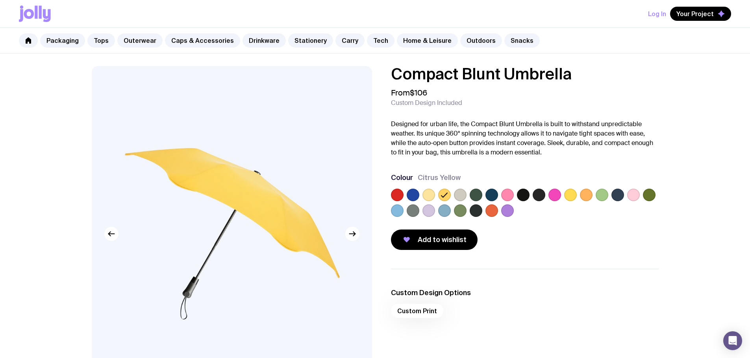
click at [429, 195] on label at bounding box center [428, 195] width 13 height 13
click at [0, 0] on input "radio" at bounding box center [0, 0] width 0 height 0
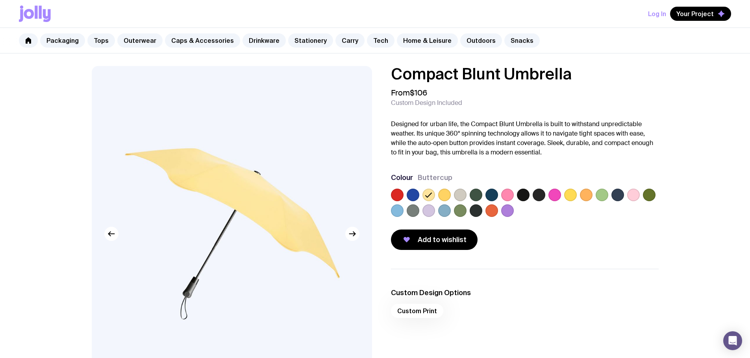
click at [628, 194] on label at bounding box center [633, 195] width 13 height 13
click at [0, 0] on input "radio" at bounding box center [0, 0] width 0 height 0
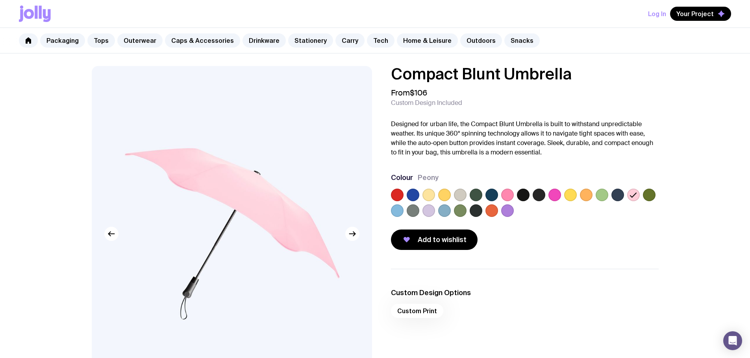
click at [583, 194] on label at bounding box center [586, 195] width 13 height 13
click at [0, 0] on input "radio" at bounding box center [0, 0] width 0 height 0
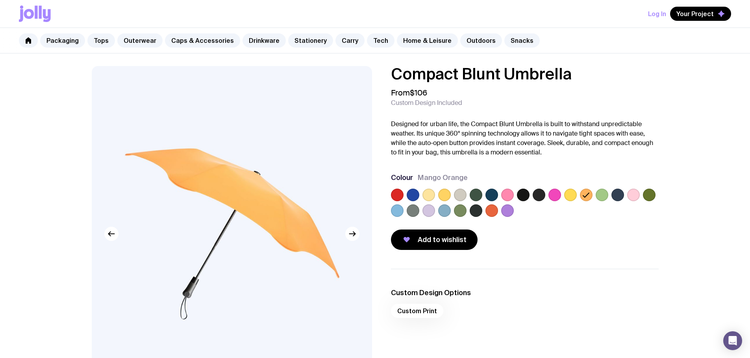
click at [543, 195] on label at bounding box center [538, 195] width 13 height 13
click at [0, 0] on input "radio" at bounding box center [0, 0] width 0 height 0
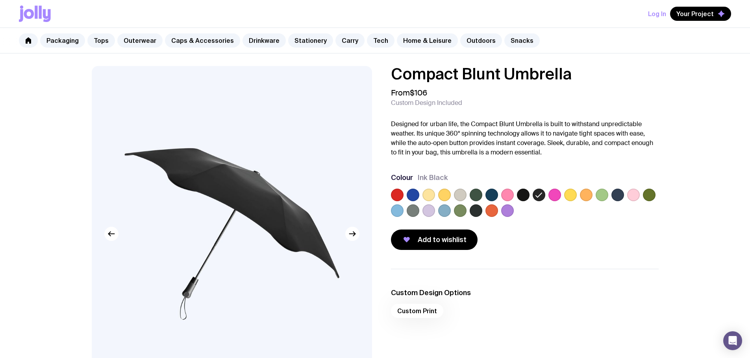
click at [526, 195] on label at bounding box center [523, 195] width 13 height 13
click at [0, 0] on input "radio" at bounding box center [0, 0] width 0 height 0
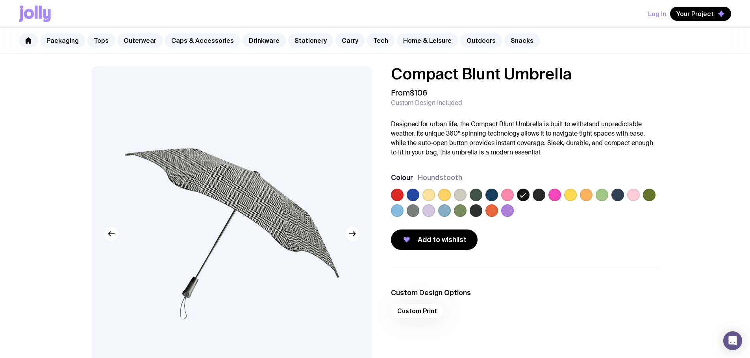
click at [475, 212] on label at bounding box center [475, 211] width 13 height 13
click at [0, 0] on input "radio" at bounding box center [0, 0] width 0 height 0
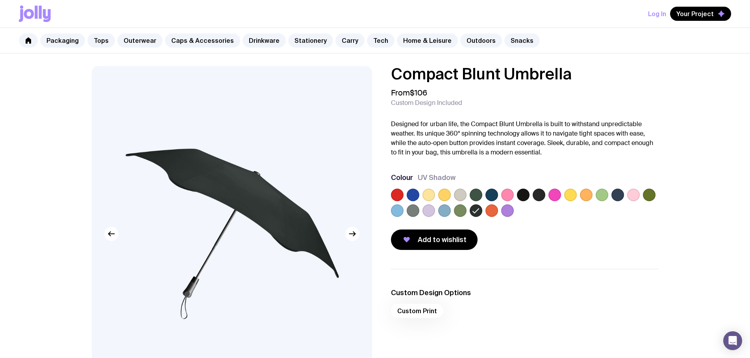
click at [530, 196] on div at bounding box center [525, 204] width 268 height 31
click at [523, 198] on label at bounding box center [523, 195] width 13 height 13
click at [0, 0] on input "radio" at bounding box center [0, 0] width 0 height 0
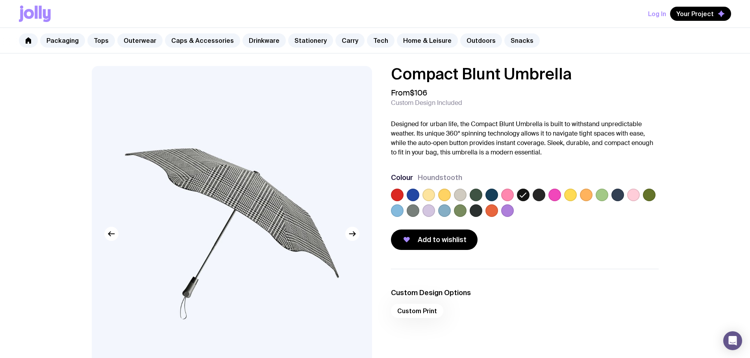
click at [537, 196] on label at bounding box center [538, 195] width 13 height 13
click at [0, 0] on input "radio" at bounding box center [0, 0] width 0 height 0
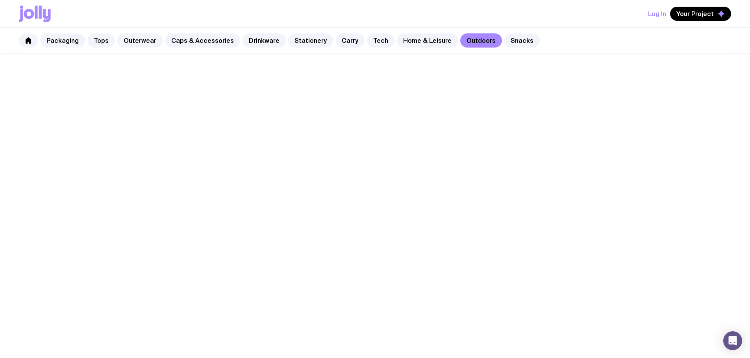
scroll to position [131, 0]
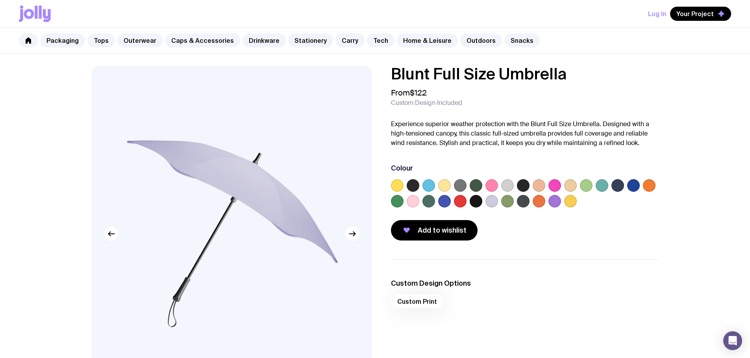
click at [535, 186] on label at bounding box center [538, 185] width 13 height 13
click at [0, 0] on input "radio" at bounding box center [0, 0] width 0 height 0
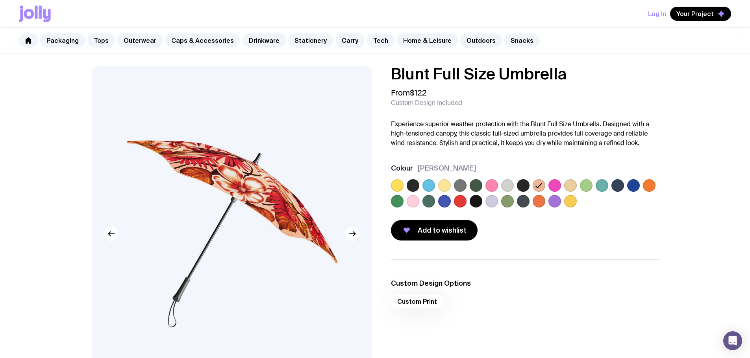
click at [569, 185] on label at bounding box center [570, 185] width 13 height 13
click at [0, 0] on input "radio" at bounding box center [0, 0] width 0 height 0
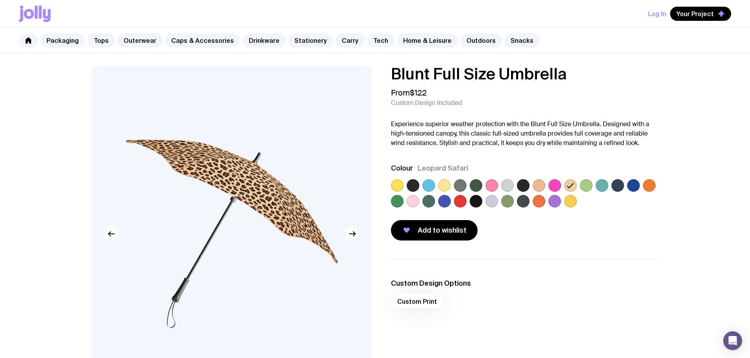
click at [497, 201] on label at bounding box center [491, 201] width 13 height 13
click at [0, 0] on input "radio" at bounding box center [0, 0] width 0 height 0
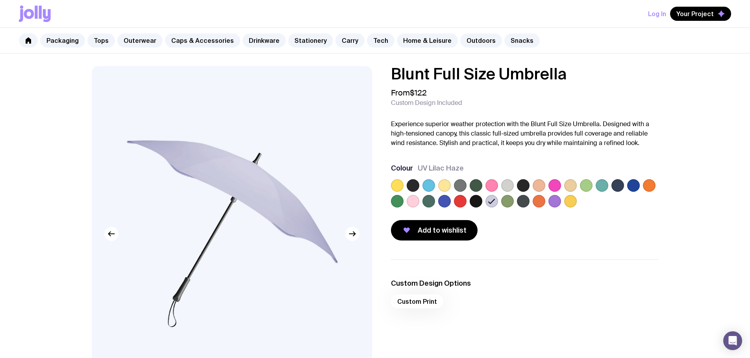
click at [510, 200] on label at bounding box center [507, 201] width 13 height 13
click at [0, 0] on input "radio" at bounding box center [0, 0] width 0 height 0
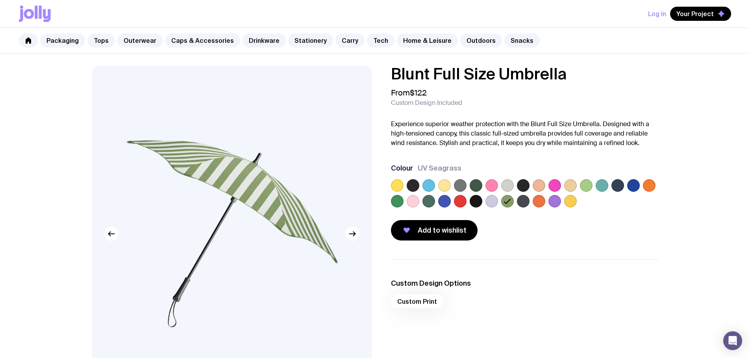
click at [533, 199] on label at bounding box center [538, 201] width 13 height 13
click at [0, 0] on input "radio" at bounding box center [0, 0] width 0 height 0
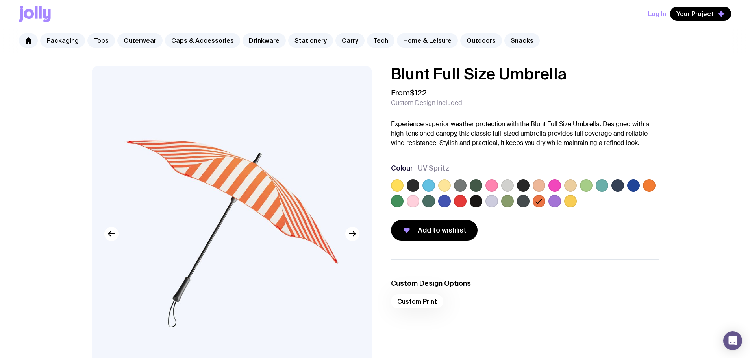
click at [572, 199] on label at bounding box center [570, 201] width 13 height 13
click at [0, 0] on input "radio" at bounding box center [0, 0] width 0 height 0
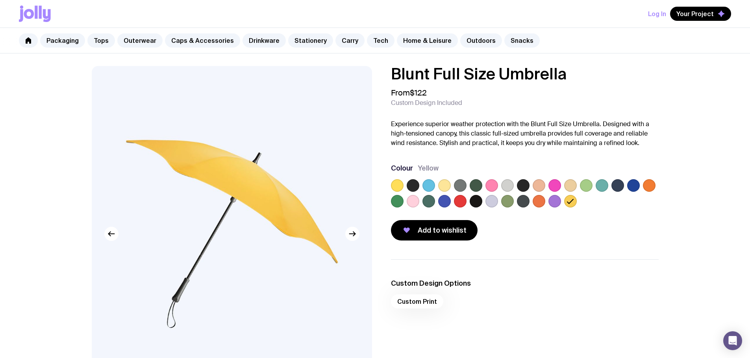
click at [509, 185] on label at bounding box center [507, 185] width 13 height 13
click at [0, 0] on input "radio" at bounding box center [0, 0] width 0 height 0
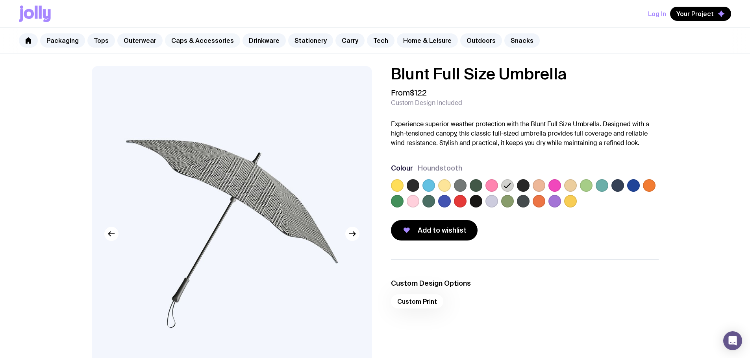
click at [196, 43] on link "Caps & Accessories" at bounding box center [202, 40] width 75 height 14
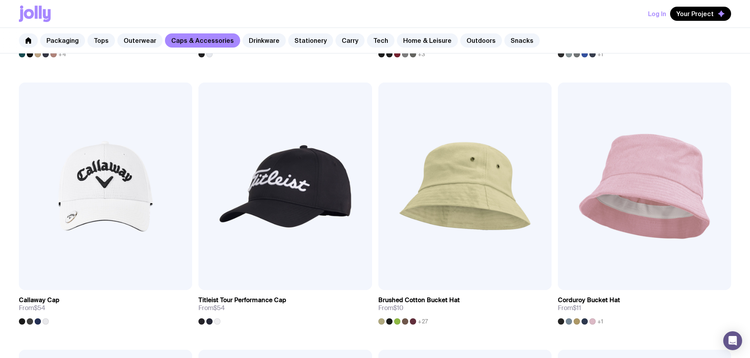
scroll to position [656, 0]
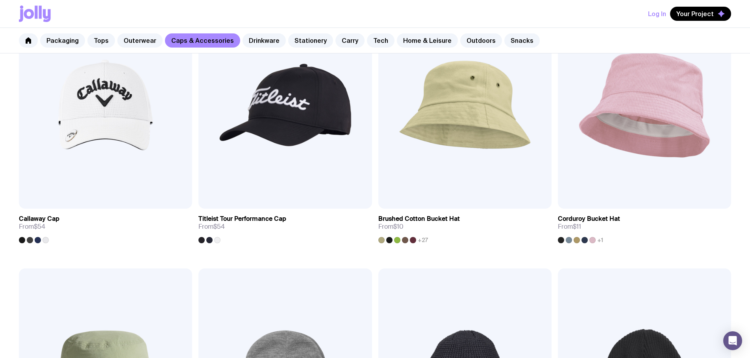
scroll to position [853, 0]
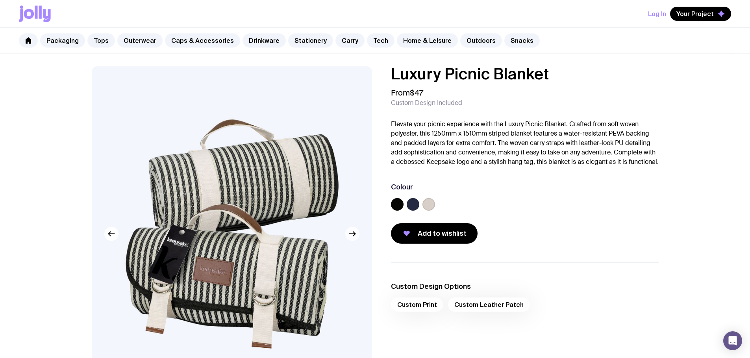
click at [353, 238] on icon "button" at bounding box center [351, 233] width 9 height 9
click at [429, 211] on label at bounding box center [428, 204] width 13 height 13
click at [0, 0] on input "radio" at bounding box center [0, 0] width 0 height 0
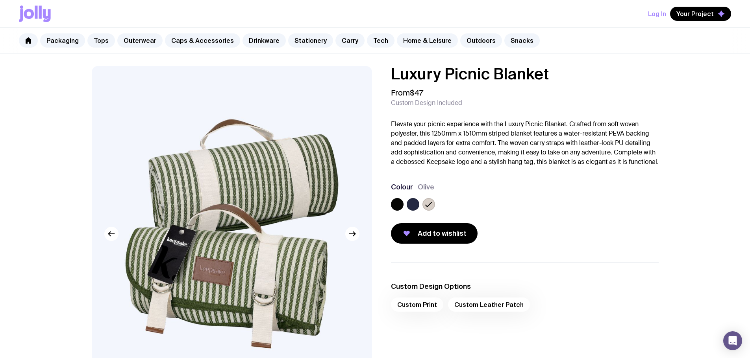
click at [413, 211] on label at bounding box center [412, 204] width 13 height 13
click at [0, 0] on input "radio" at bounding box center [0, 0] width 0 height 0
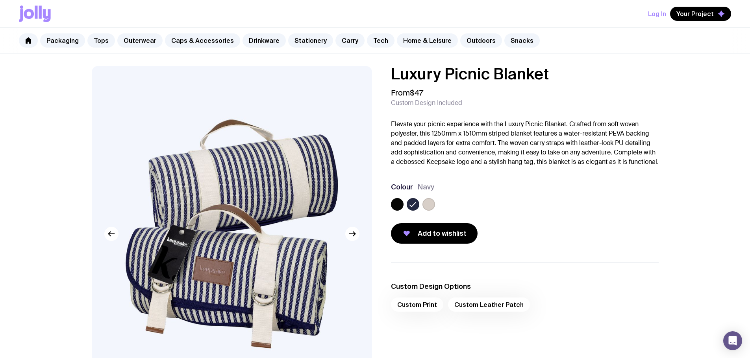
click at [399, 211] on label at bounding box center [397, 204] width 13 height 13
click at [0, 0] on input "radio" at bounding box center [0, 0] width 0 height 0
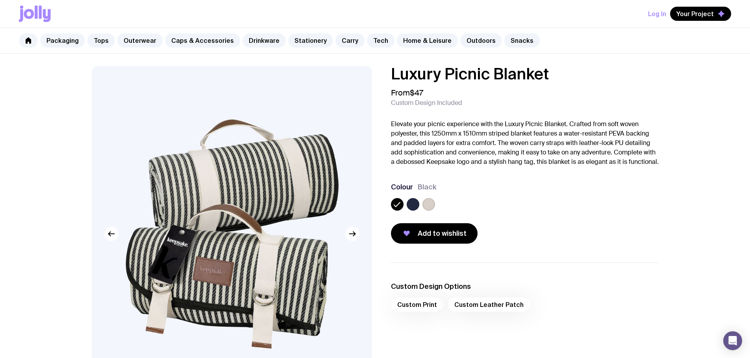
click at [451, 167] on p "Elevate your picnic experience with the Luxury Picnic Blanket. Crafted from sof…" at bounding box center [525, 143] width 268 height 47
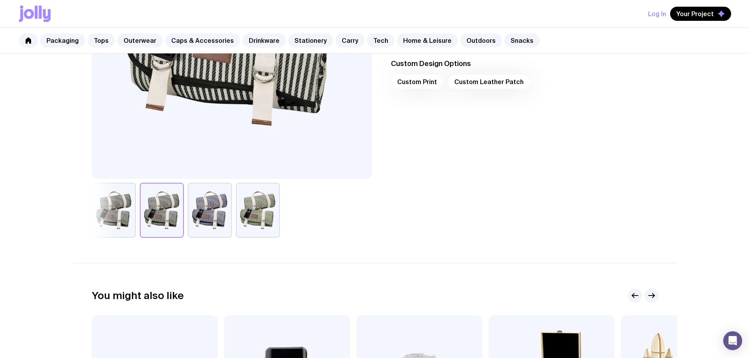
scroll to position [197, 0]
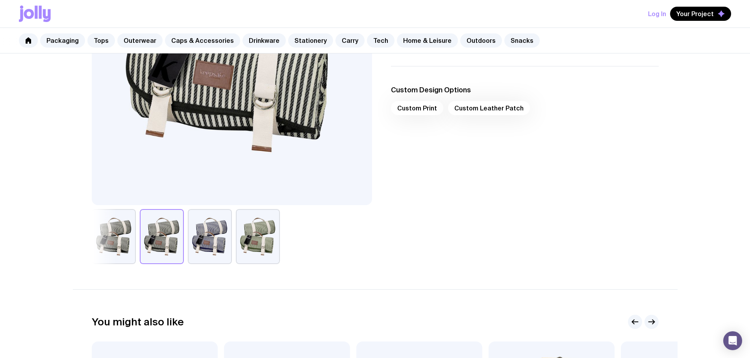
click at [462, 116] on div "Custom Print Custom Leather Patch" at bounding box center [525, 110] width 268 height 19
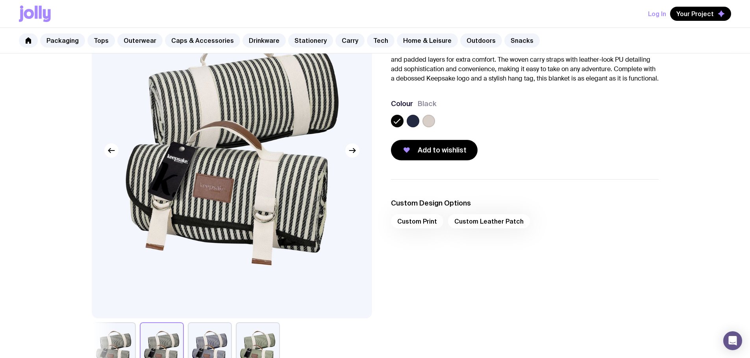
scroll to position [0, 0]
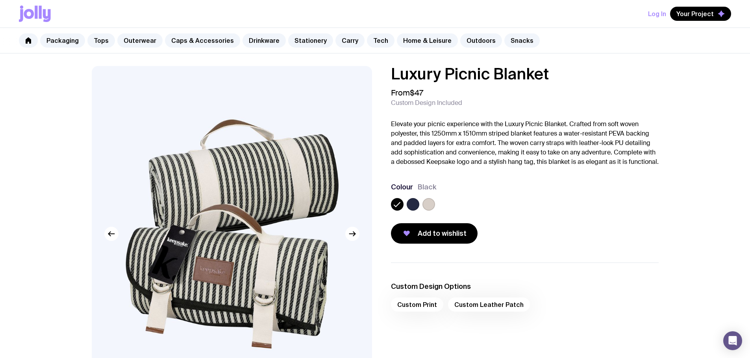
click at [460, 127] on p "Elevate your picnic experience with the Luxury Picnic Blanket. Crafted from sof…" at bounding box center [525, 143] width 268 height 47
click at [500, 123] on p "Elevate your picnic experience with the Luxury Picnic Blanket. Crafted from sof…" at bounding box center [525, 143] width 268 height 47
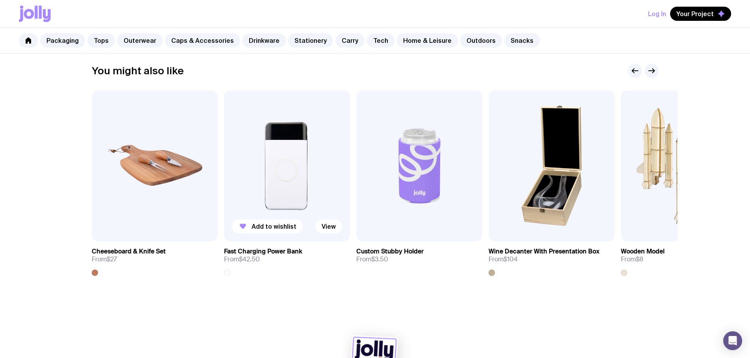
scroll to position [490, 0]
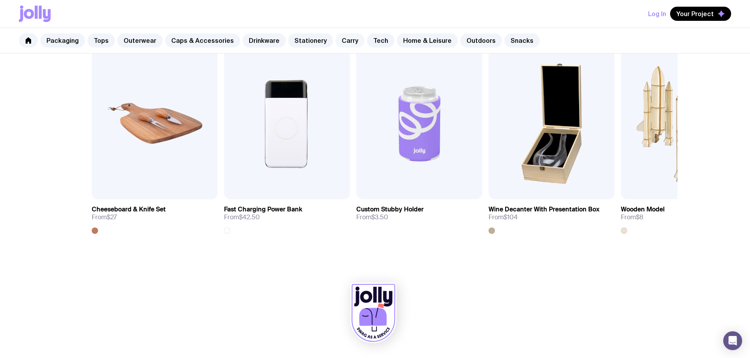
click at [350, 43] on link "Carry" at bounding box center [349, 40] width 29 height 14
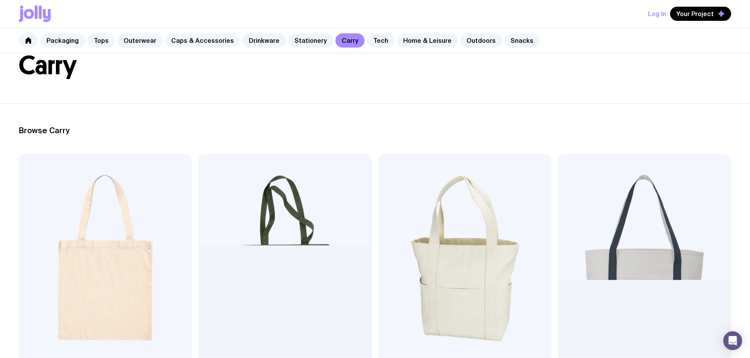
scroll to position [197, 0]
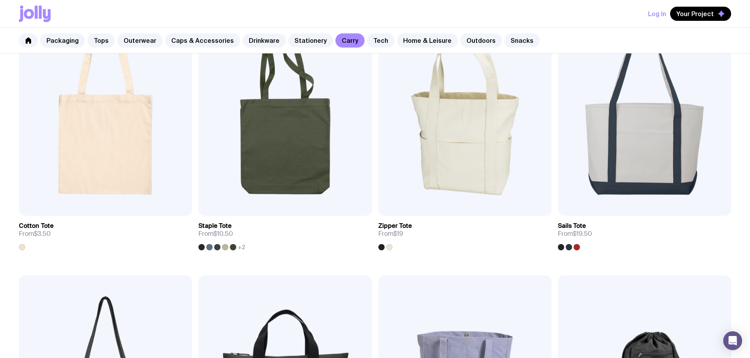
click at [378, 92] on img at bounding box center [464, 112] width 173 height 208
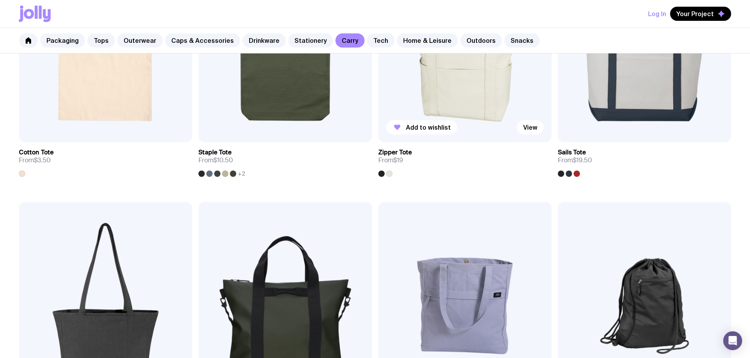
scroll to position [328, 0]
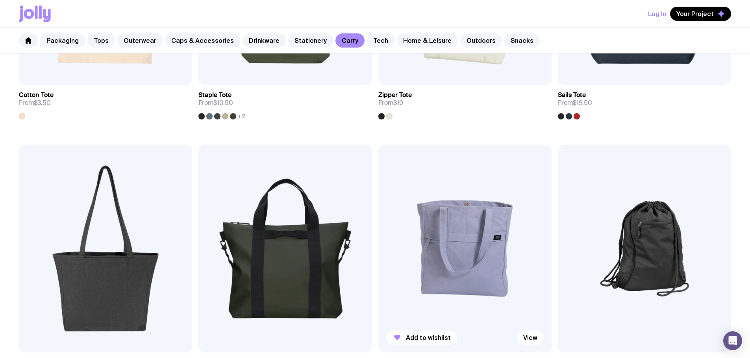
click at [378, 145] on img at bounding box center [464, 249] width 173 height 208
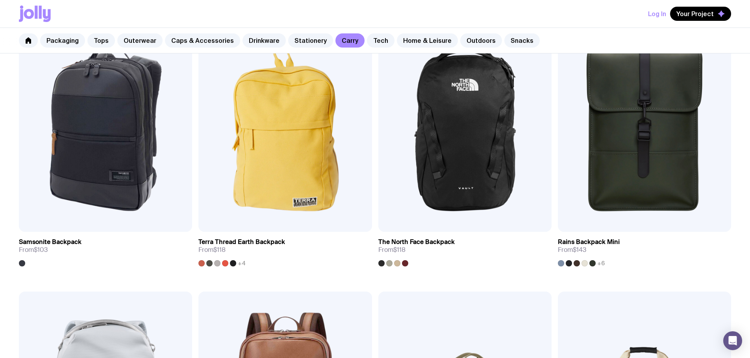
scroll to position [1049, 0]
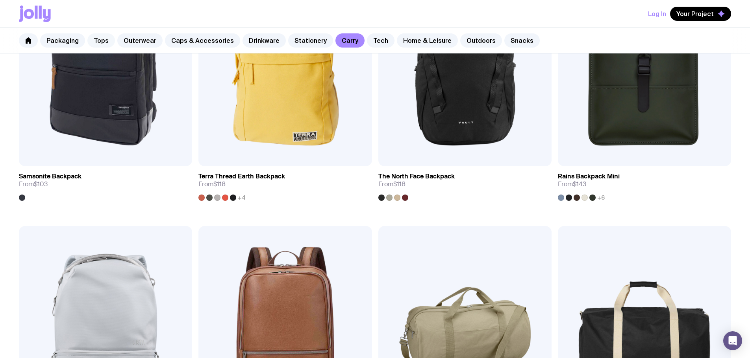
click at [92, 38] on link "Tops" at bounding box center [101, 40] width 28 height 14
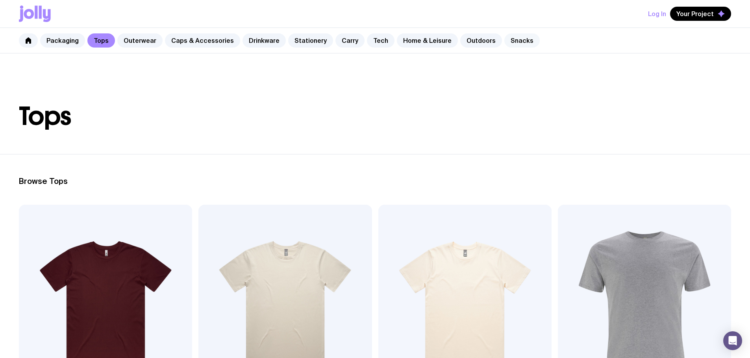
click at [512, 38] on link "Snacks" at bounding box center [521, 40] width 35 height 14
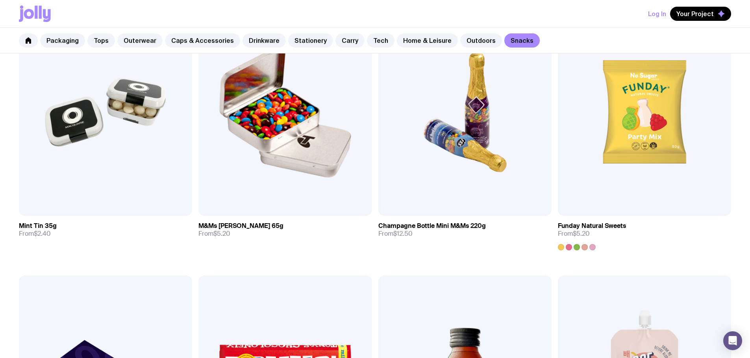
scroll to position [349, 0]
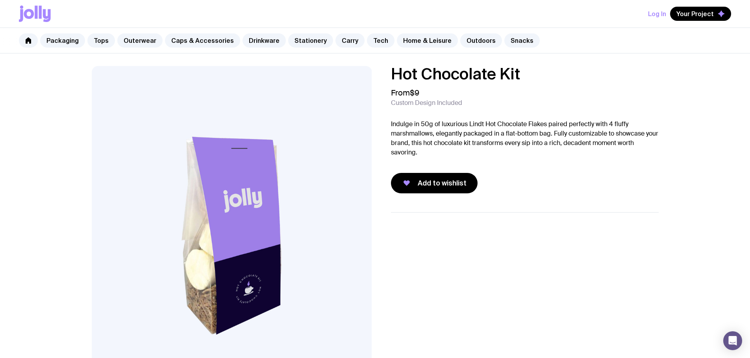
click at [434, 127] on p "Indulge in 50g of luxurious Lindt Hot Chocolate Flakes paired perfectly with 4 …" at bounding box center [525, 139] width 268 height 38
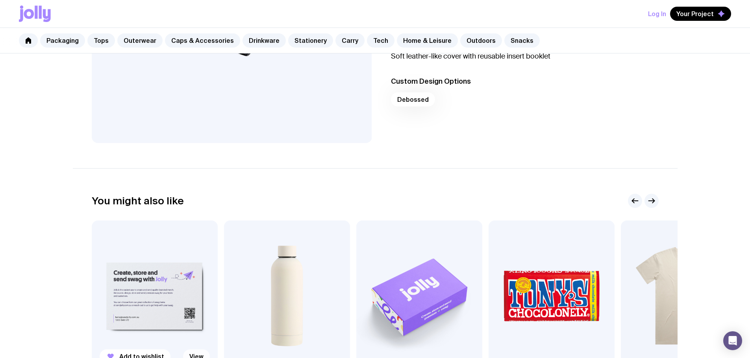
scroll to position [328, 0]
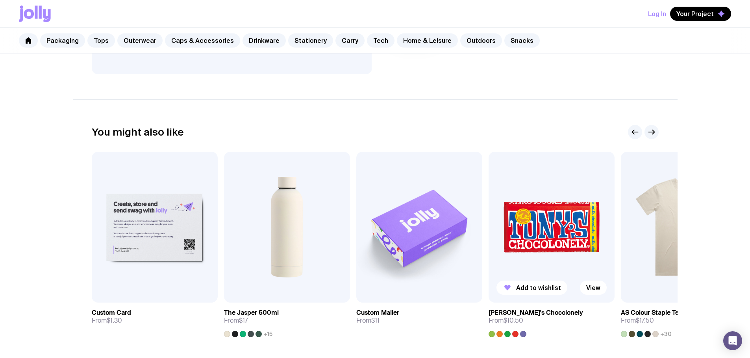
click at [531, 247] on img at bounding box center [551, 227] width 126 height 151
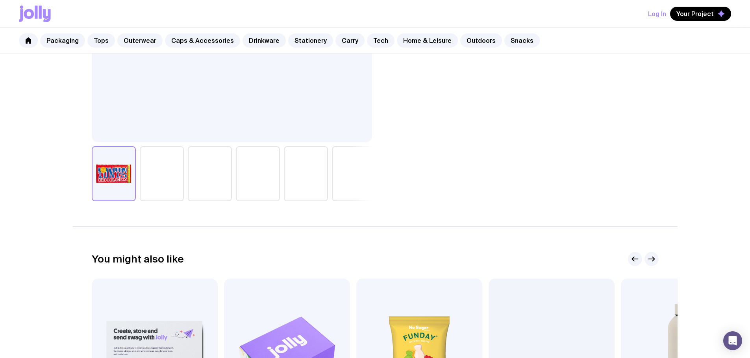
scroll to position [393, 0]
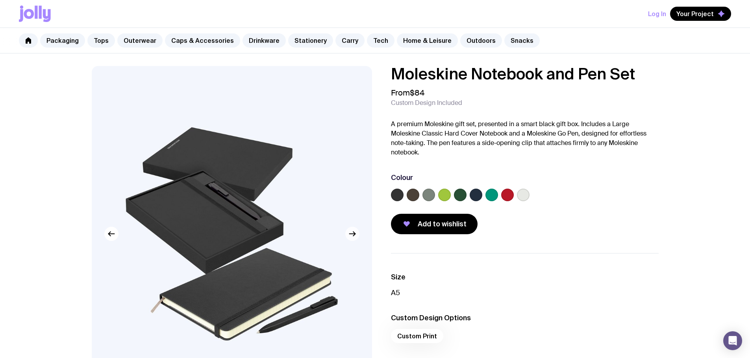
click at [354, 232] on icon "button" at bounding box center [351, 233] width 9 height 9
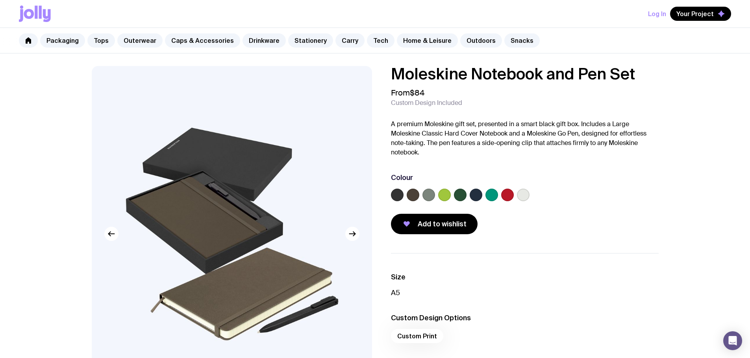
click at [412, 192] on label at bounding box center [412, 195] width 13 height 13
click at [0, 0] on input "radio" at bounding box center [0, 0] width 0 height 0
click at [430, 195] on label at bounding box center [428, 195] width 13 height 13
click at [0, 0] on input "radio" at bounding box center [0, 0] width 0 height 0
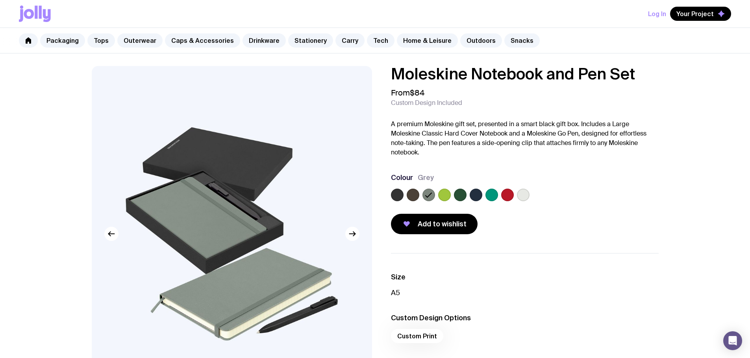
click at [442, 198] on label at bounding box center [444, 195] width 13 height 13
click at [0, 0] on input "radio" at bounding box center [0, 0] width 0 height 0
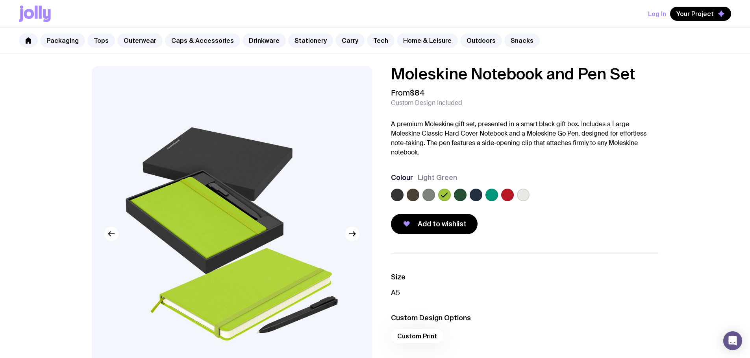
click at [457, 197] on label at bounding box center [460, 195] width 13 height 13
click at [0, 0] on input "radio" at bounding box center [0, 0] width 0 height 0
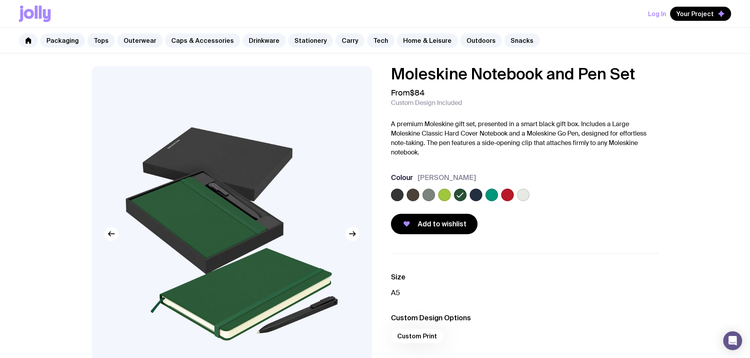
click at [479, 197] on label at bounding box center [475, 195] width 13 height 13
click at [0, 0] on input "radio" at bounding box center [0, 0] width 0 height 0
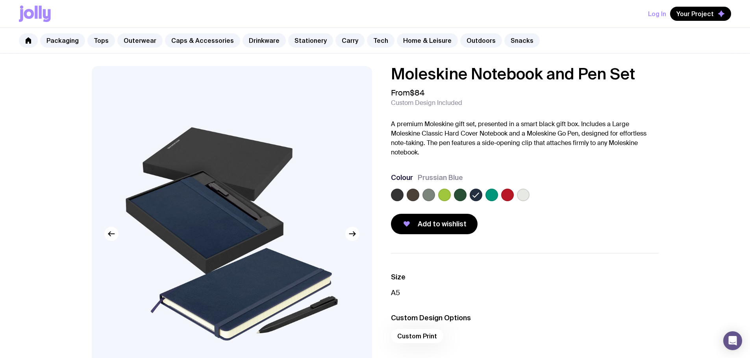
click at [494, 198] on label at bounding box center [491, 195] width 13 height 13
click at [0, 0] on input "radio" at bounding box center [0, 0] width 0 height 0
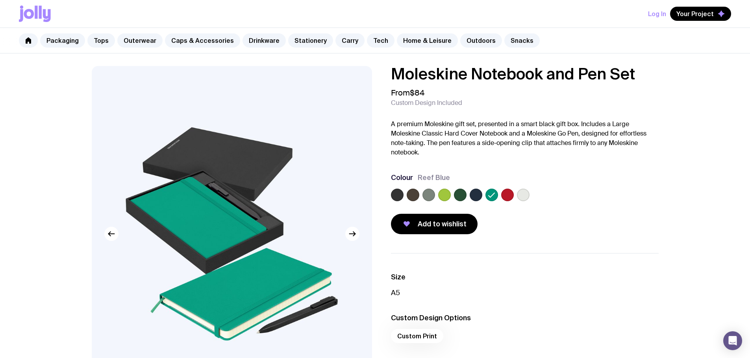
click at [509, 199] on label at bounding box center [507, 195] width 13 height 13
click at [0, 0] on input "radio" at bounding box center [0, 0] width 0 height 0
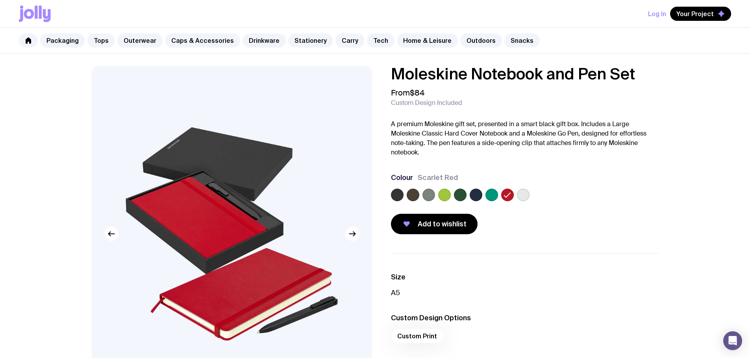
click at [530, 198] on div at bounding box center [525, 197] width 268 height 16
click at [524, 196] on label at bounding box center [523, 195] width 13 height 13
click at [0, 0] on input "radio" at bounding box center [0, 0] width 0 height 0
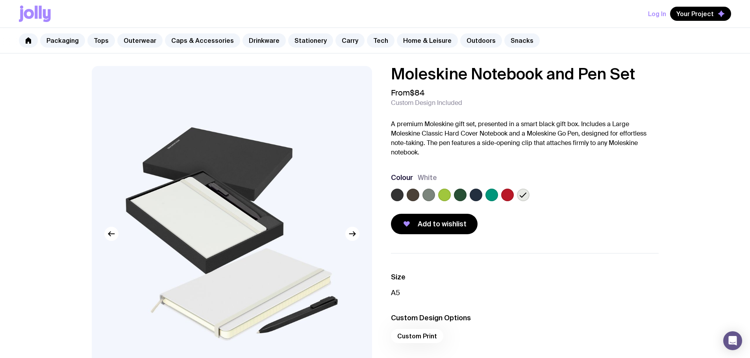
click at [528, 196] on label at bounding box center [523, 195] width 13 height 13
click at [0, 0] on input "radio" at bounding box center [0, 0] width 0 height 0
click at [397, 121] on p "A premium Moleskine gift set, presented in a smart black gift box. Includes a L…" at bounding box center [525, 139] width 268 height 38
click at [441, 142] on p "A premium Moleskine gift set, presented in a smart black gift box. Includes a L…" at bounding box center [525, 139] width 268 height 38
click at [467, 192] on div at bounding box center [525, 197] width 268 height 16
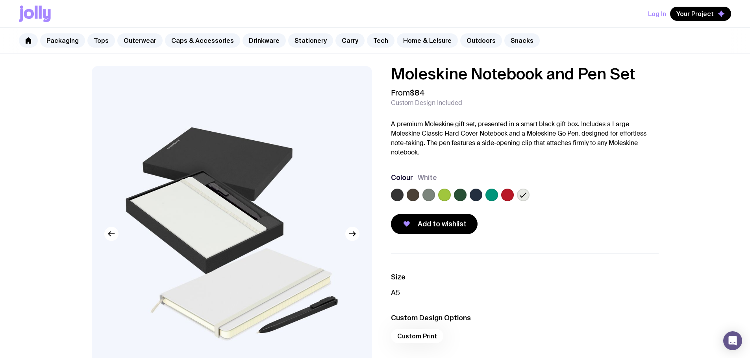
click at [473, 191] on label at bounding box center [475, 195] width 13 height 13
click at [0, 0] on input "radio" at bounding box center [0, 0] width 0 height 0
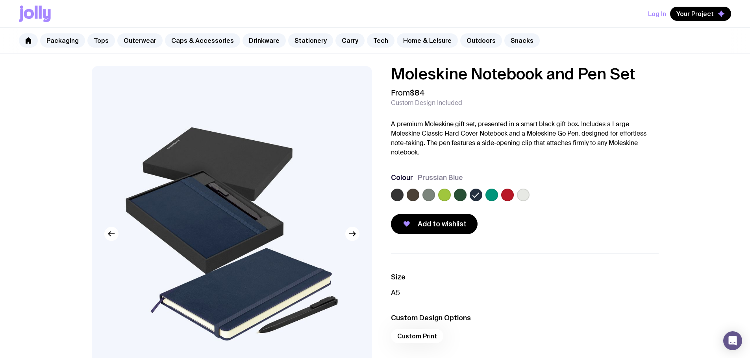
click at [404, 195] on div at bounding box center [525, 197] width 268 height 16
click at [400, 197] on label at bounding box center [397, 195] width 13 height 13
click at [0, 0] on input "radio" at bounding box center [0, 0] width 0 height 0
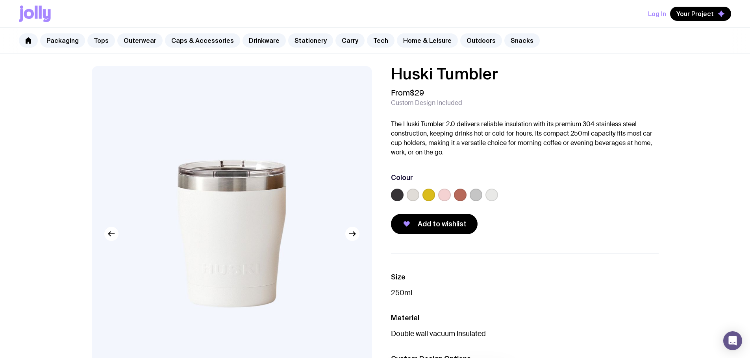
click at [439, 196] on label at bounding box center [444, 195] width 13 height 13
click at [0, 0] on input "radio" at bounding box center [0, 0] width 0 height 0
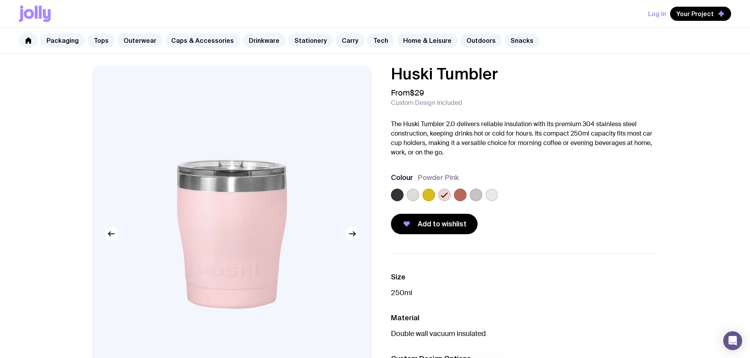
click at [472, 198] on label at bounding box center [475, 195] width 13 height 13
click at [0, 0] on input "radio" at bounding box center [0, 0] width 0 height 0
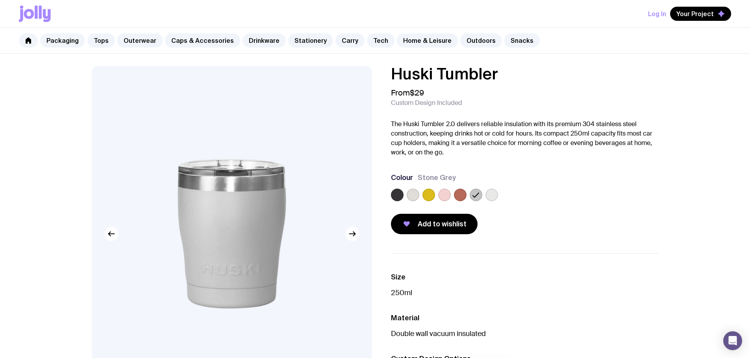
click at [487, 195] on label at bounding box center [491, 195] width 13 height 13
click at [0, 0] on input "radio" at bounding box center [0, 0] width 0 height 0
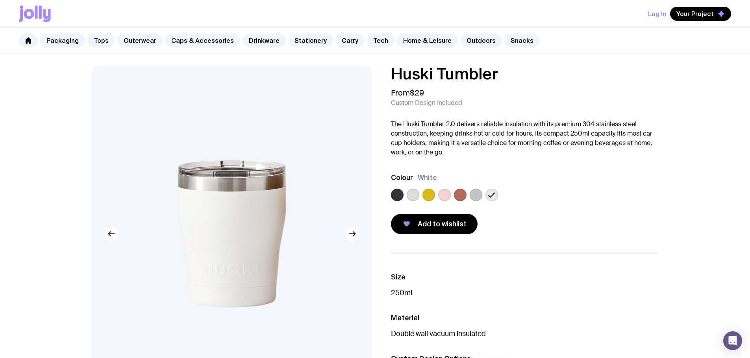
click at [475, 195] on label at bounding box center [475, 195] width 13 height 13
click at [0, 0] on input "radio" at bounding box center [0, 0] width 0 height 0
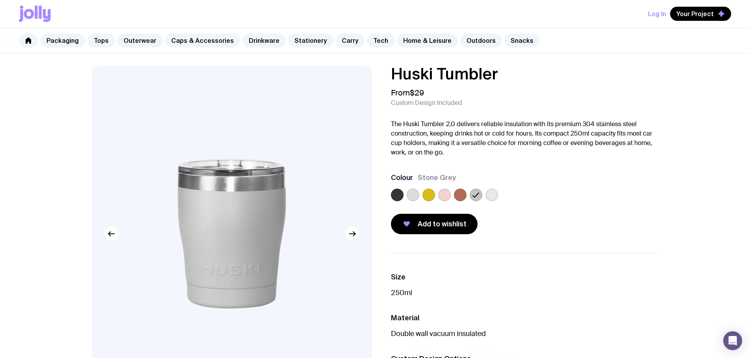
click at [455, 197] on label at bounding box center [460, 195] width 13 height 13
click at [0, 0] on input "radio" at bounding box center [0, 0] width 0 height 0
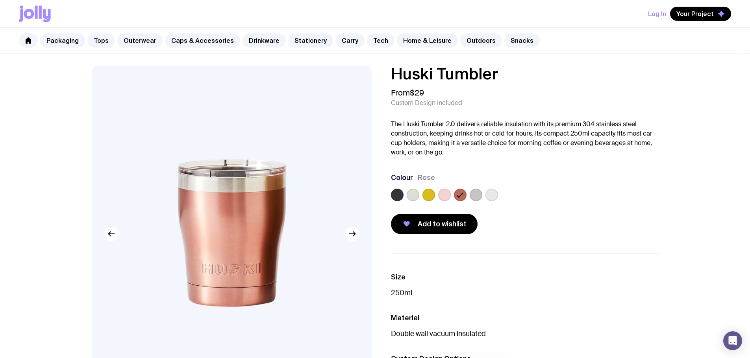
click at [416, 193] on label at bounding box center [412, 195] width 13 height 13
click at [0, 0] on input "radio" at bounding box center [0, 0] width 0 height 0
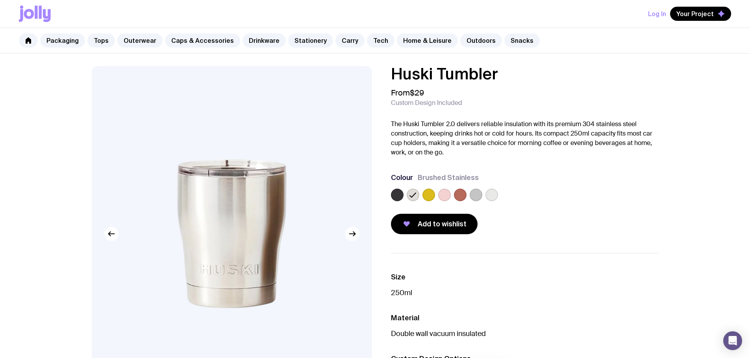
click at [436, 196] on div at bounding box center [525, 197] width 268 height 16
click at [430, 196] on label at bounding box center [428, 195] width 13 height 13
click at [0, 0] on input "radio" at bounding box center [0, 0] width 0 height 0
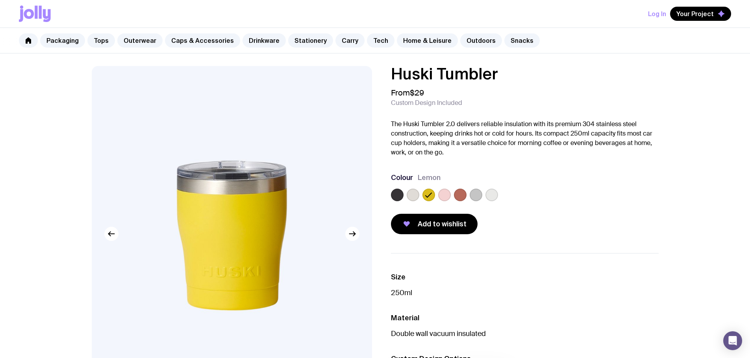
click at [441, 194] on label at bounding box center [444, 195] width 13 height 13
click at [0, 0] on input "radio" at bounding box center [0, 0] width 0 height 0
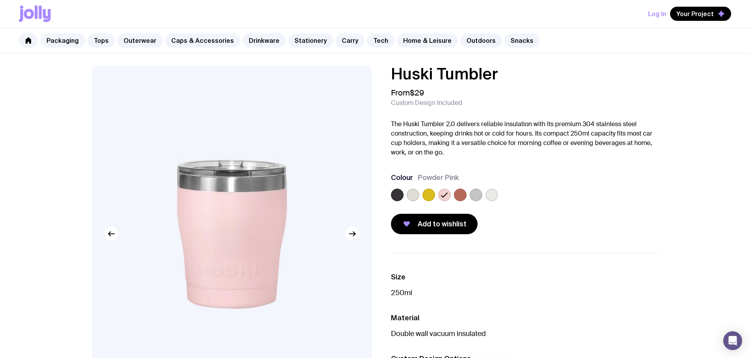
click at [457, 194] on label at bounding box center [460, 195] width 13 height 13
click at [0, 0] on input "radio" at bounding box center [0, 0] width 0 height 0
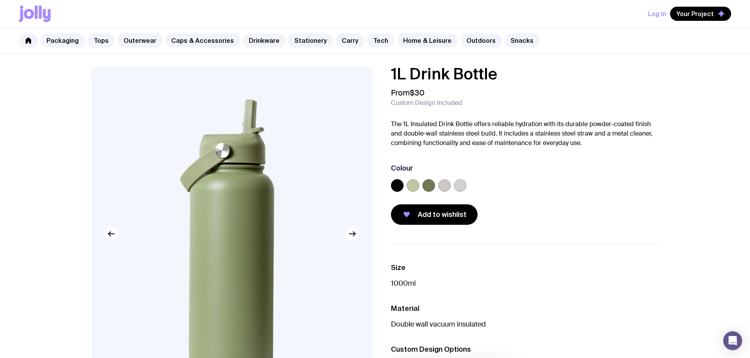
click at [451, 188] on div at bounding box center [525, 187] width 268 height 16
click at [448, 186] on label at bounding box center [444, 185] width 13 height 13
click at [0, 0] on input "radio" at bounding box center [0, 0] width 0 height 0
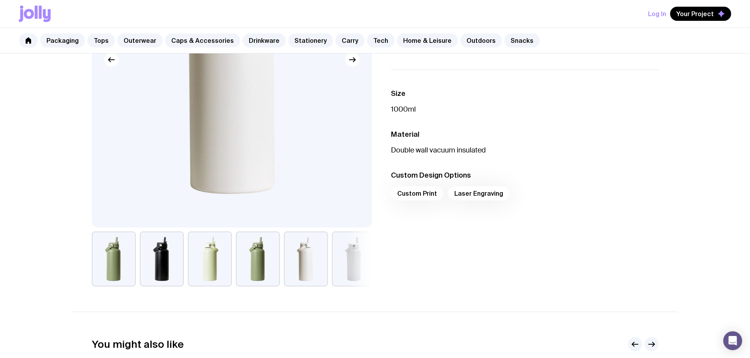
scroll to position [262, 0]
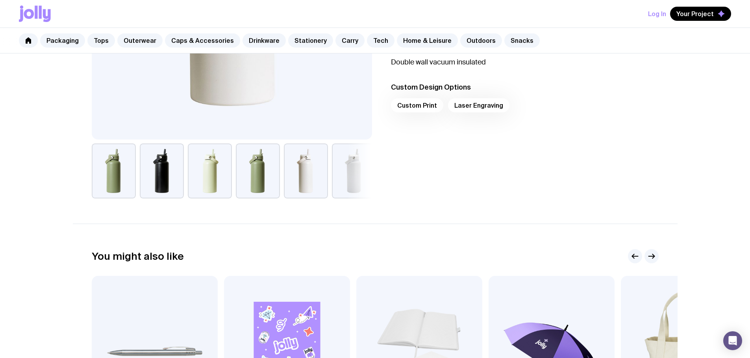
click at [309, 170] on button "button" at bounding box center [306, 171] width 44 height 55
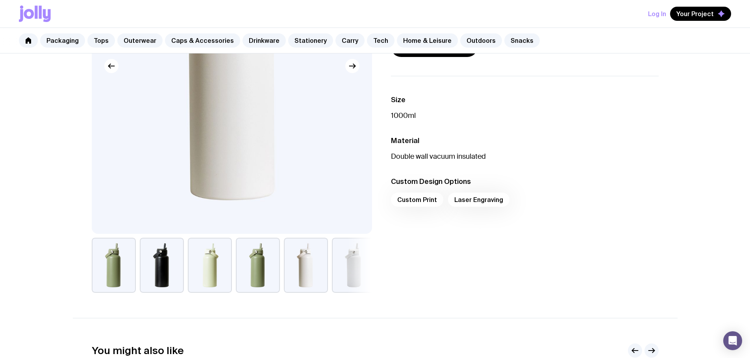
scroll to position [66, 0]
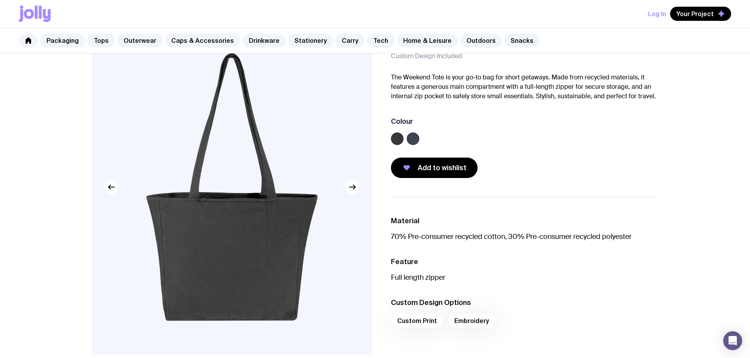
scroll to position [131, 0]
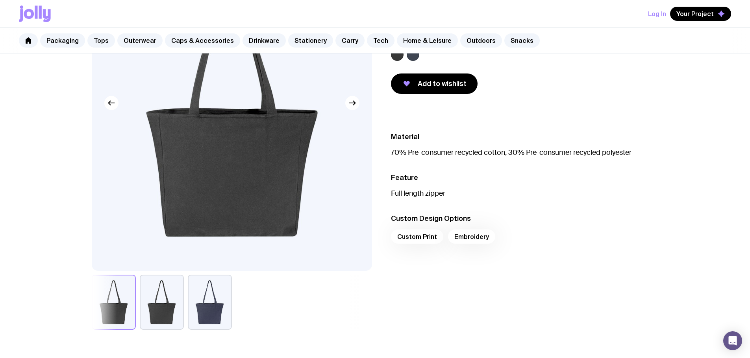
click at [363, 111] on img at bounding box center [232, 103] width 280 height 336
click at [357, 107] on button "button" at bounding box center [352, 103] width 14 height 14
click at [356, 106] on icon "button" at bounding box center [351, 102] width 9 height 9
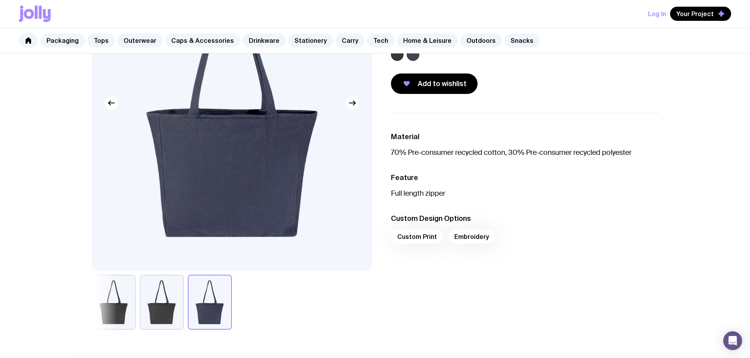
click at [356, 105] on icon "button" at bounding box center [351, 102] width 9 height 9
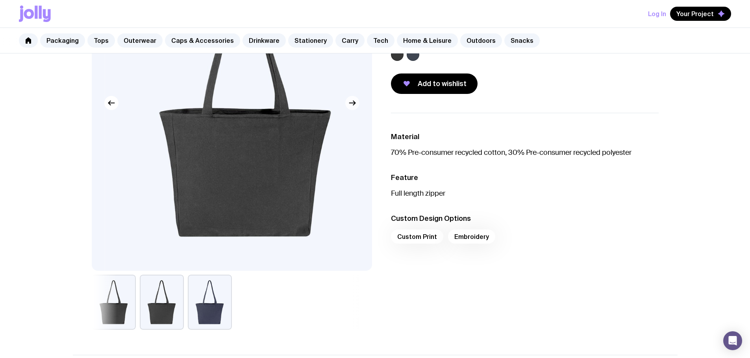
scroll to position [66, 0]
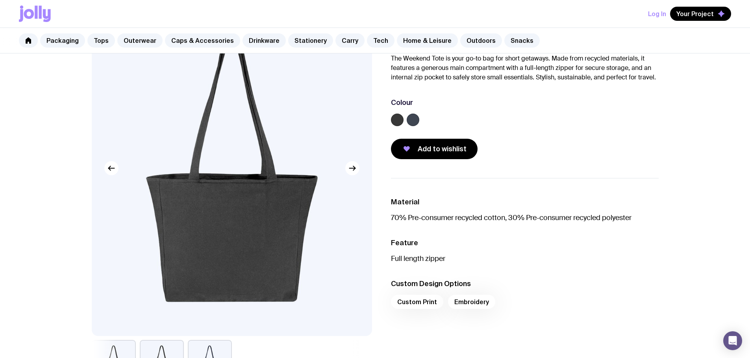
click at [396, 120] on label at bounding box center [397, 120] width 13 height 13
click at [0, 0] on input "radio" at bounding box center [0, 0] width 0 height 0
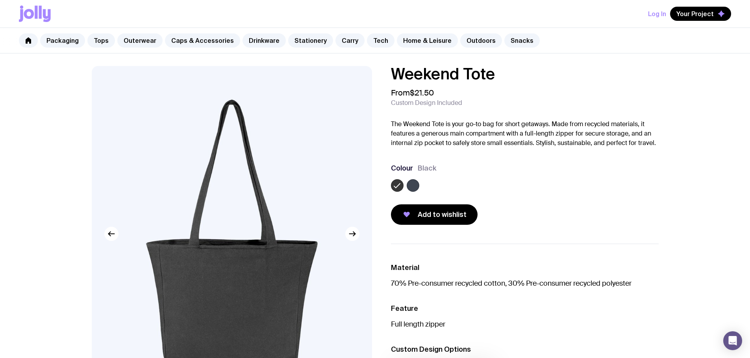
click at [399, 124] on p "The Weekend Tote is your go-to bag for short getaways. Made from recycled mater…" at bounding box center [525, 134] width 268 height 28
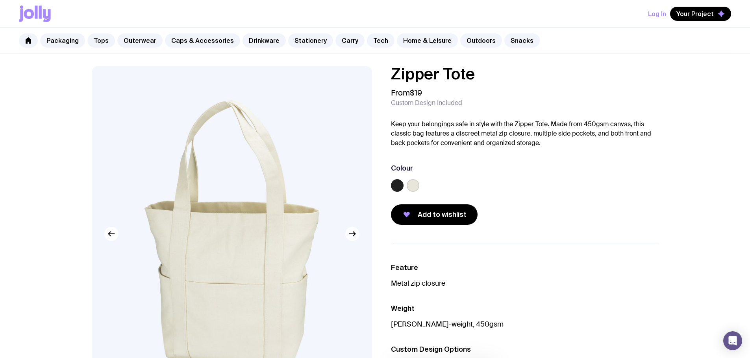
click at [351, 231] on icon "button" at bounding box center [351, 233] width 9 height 9
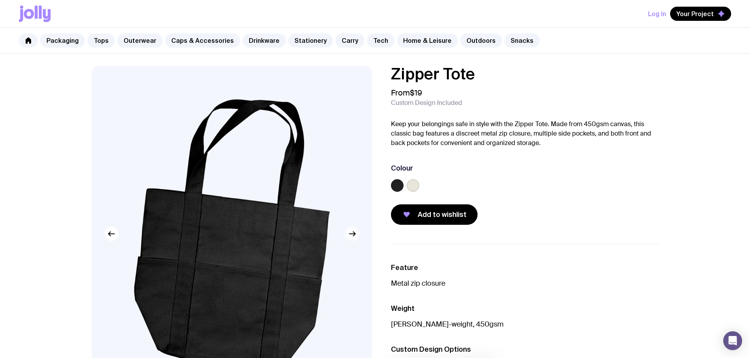
click at [354, 233] on icon "button" at bounding box center [354, 234] width 2 height 4
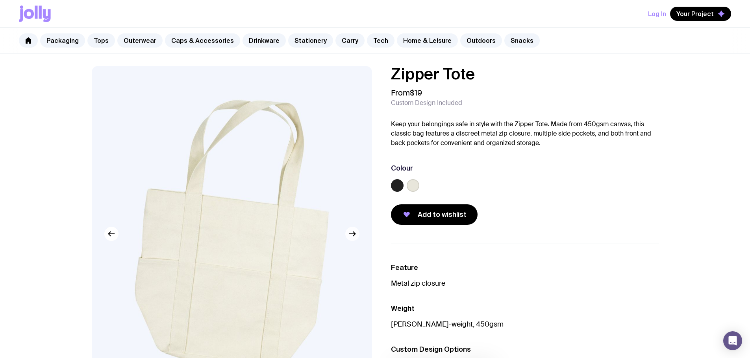
click at [354, 233] on icon "button" at bounding box center [354, 234] width 2 height 4
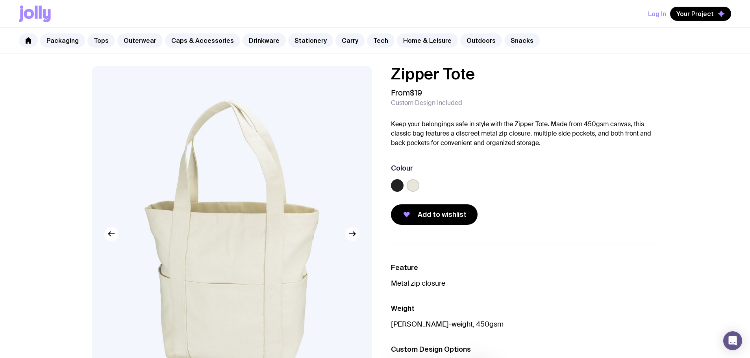
click at [354, 233] on icon "button" at bounding box center [354, 234] width 2 height 4
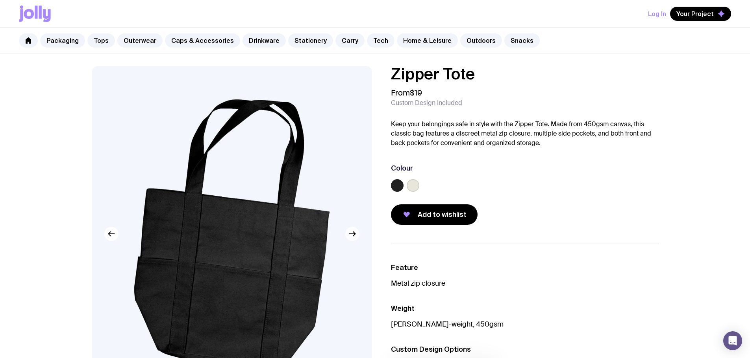
click at [354, 233] on icon "button" at bounding box center [354, 234] width 2 height 4
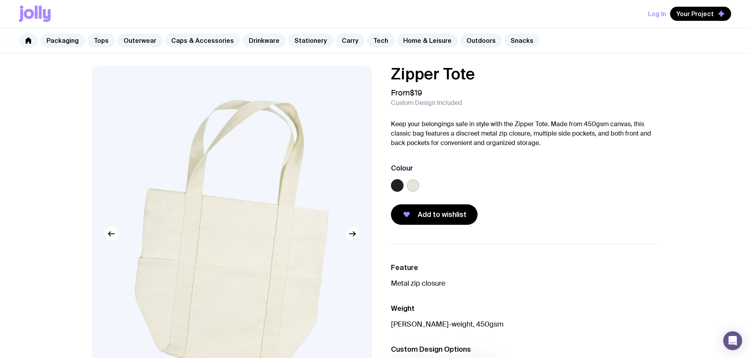
click at [354, 233] on icon "button" at bounding box center [354, 234] width 2 height 4
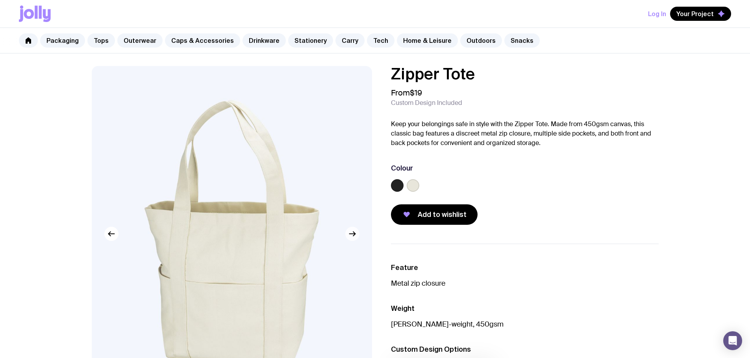
click at [354, 233] on icon "button" at bounding box center [354, 234] width 2 height 4
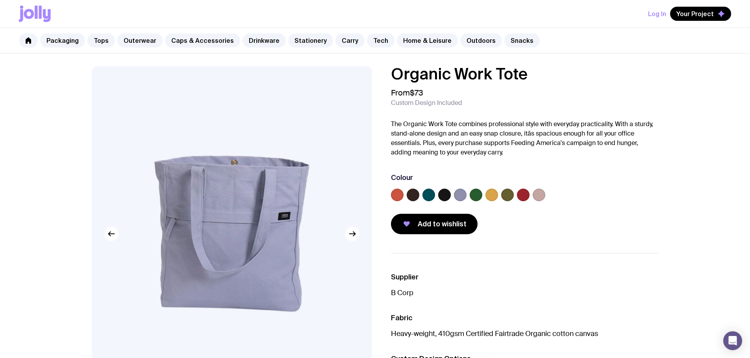
click at [543, 195] on label at bounding box center [538, 195] width 13 height 13
click at [0, 0] on input "radio" at bounding box center [0, 0] width 0 height 0
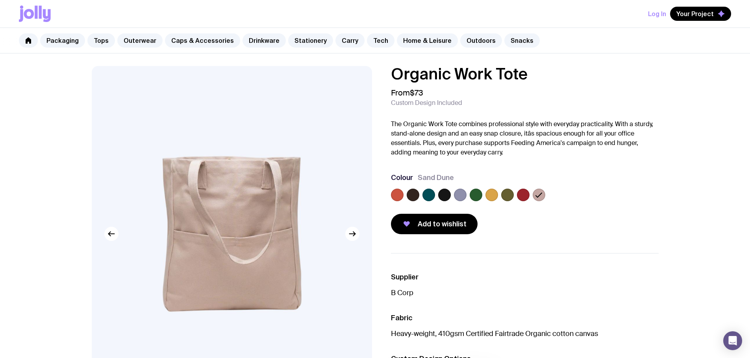
click at [520, 195] on label at bounding box center [523, 195] width 13 height 13
click at [0, 0] on input "radio" at bounding box center [0, 0] width 0 height 0
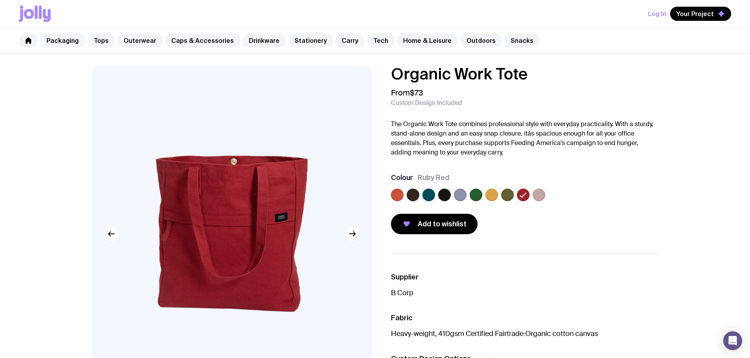
click at [507, 193] on label at bounding box center [507, 195] width 13 height 13
click at [0, 0] on input "radio" at bounding box center [0, 0] width 0 height 0
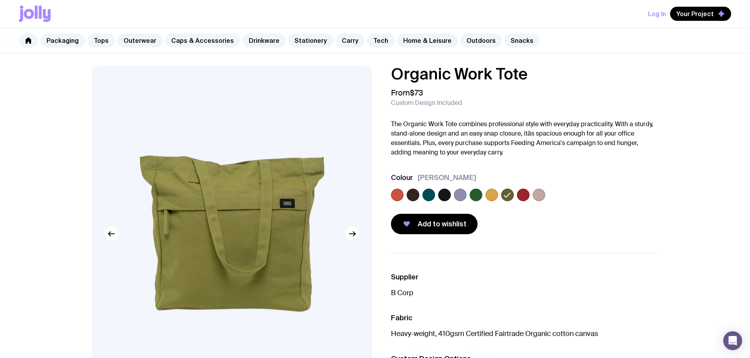
click at [493, 196] on label at bounding box center [491, 195] width 13 height 13
click at [0, 0] on input "radio" at bounding box center [0, 0] width 0 height 0
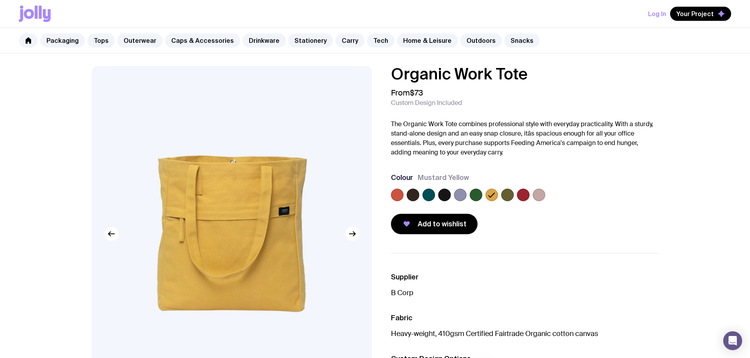
click at [471, 194] on label at bounding box center [475, 195] width 13 height 13
click at [0, 0] on input "radio" at bounding box center [0, 0] width 0 height 0
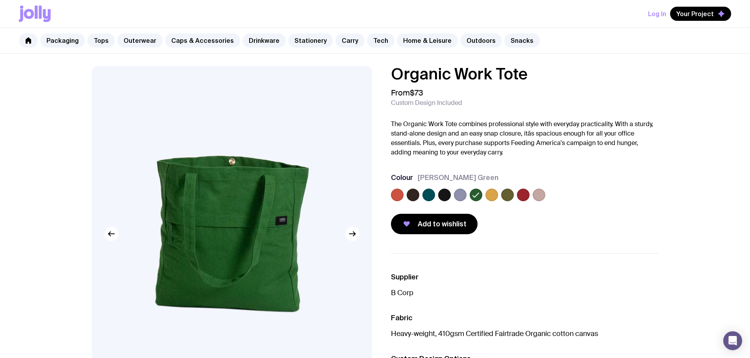
click at [448, 196] on label at bounding box center [444, 195] width 13 height 13
click at [0, 0] on input "radio" at bounding box center [0, 0] width 0 height 0
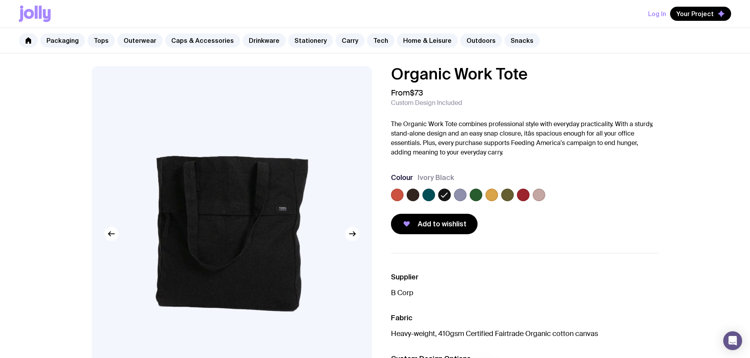
click at [426, 195] on label at bounding box center [428, 195] width 13 height 13
click at [0, 0] on input "radio" at bounding box center [0, 0] width 0 height 0
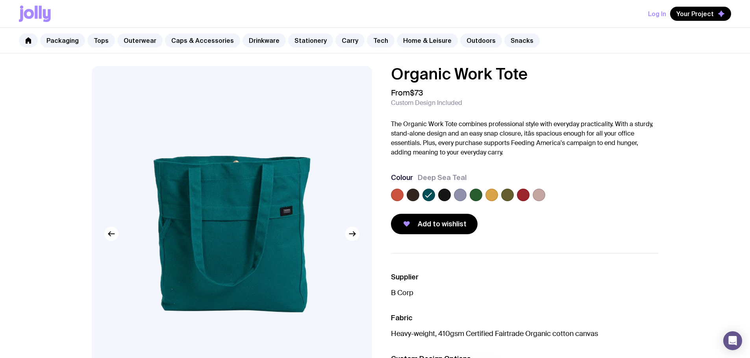
click at [416, 196] on label at bounding box center [412, 195] width 13 height 13
click at [0, 0] on input "radio" at bounding box center [0, 0] width 0 height 0
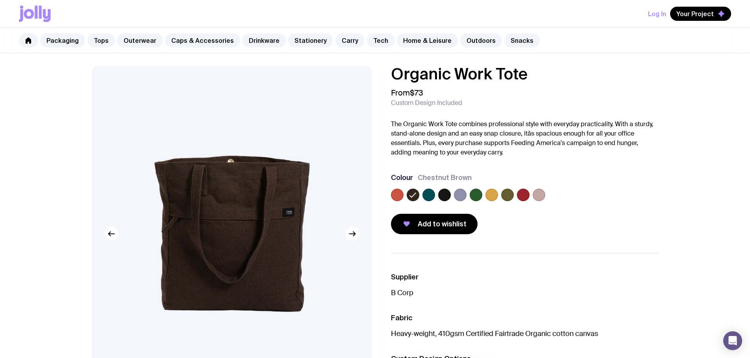
click at [395, 195] on label at bounding box center [397, 195] width 13 height 13
click at [0, 0] on input "radio" at bounding box center [0, 0] width 0 height 0
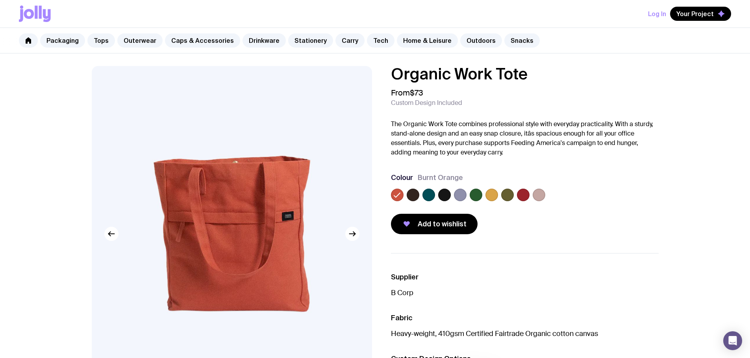
click at [421, 195] on div at bounding box center [525, 197] width 268 height 16
click at [429, 195] on label at bounding box center [428, 195] width 13 height 13
click at [0, 0] on input "radio" at bounding box center [0, 0] width 0 height 0
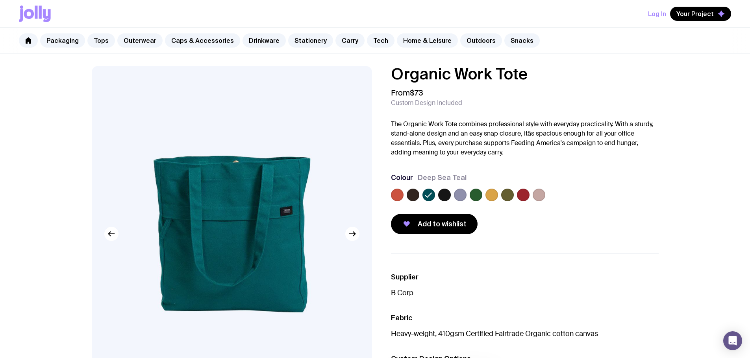
click at [445, 194] on label at bounding box center [444, 195] width 13 height 13
click at [0, 0] on input "radio" at bounding box center [0, 0] width 0 height 0
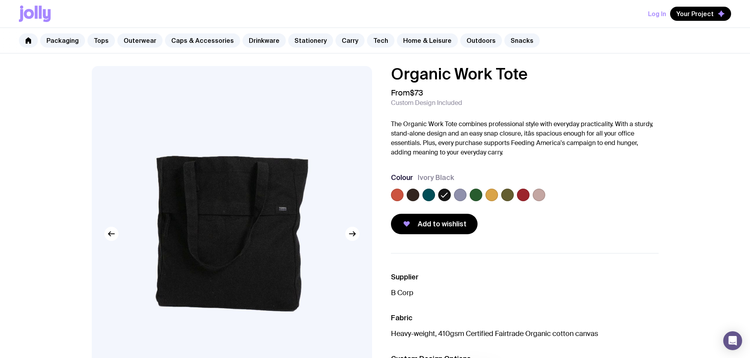
click at [456, 196] on label at bounding box center [460, 195] width 13 height 13
click at [0, 0] on input "radio" at bounding box center [0, 0] width 0 height 0
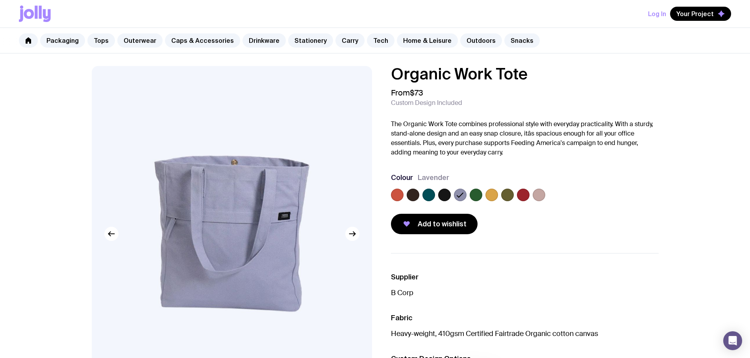
click at [449, 196] on label at bounding box center [444, 195] width 13 height 13
click at [0, 0] on input "radio" at bounding box center [0, 0] width 0 height 0
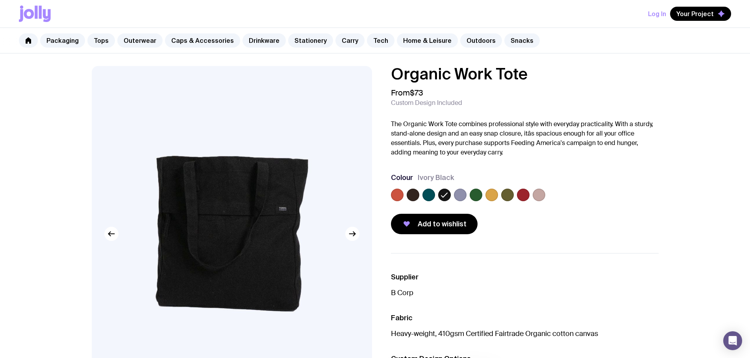
click at [471, 150] on p "The Organic Work Tote combines professional style with everyday practicality. W…" at bounding box center [525, 139] width 268 height 38
click at [455, 124] on p "The Organic Work Tote combines professional style with everyday practicality. W…" at bounding box center [525, 139] width 268 height 38
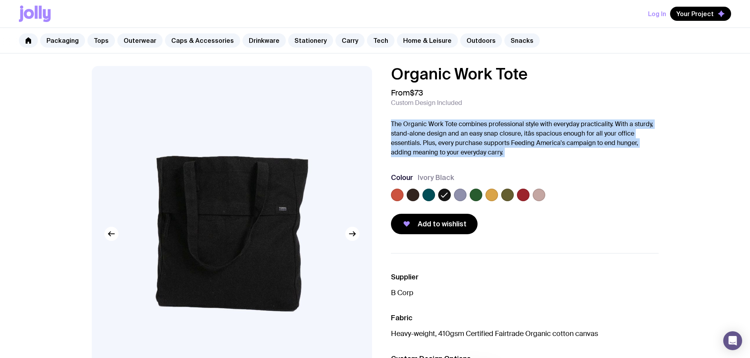
click at [455, 124] on p "The Organic Work Tote combines professional style with everyday practicality. W…" at bounding box center [525, 139] width 268 height 38
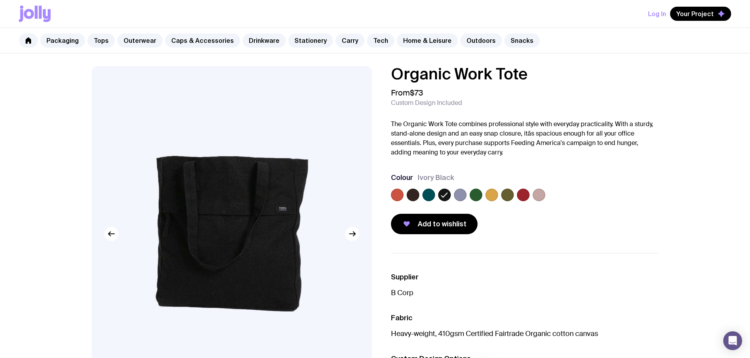
click at [339, 232] on img at bounding box center [232, 234] width 280 height 336
click at [356, 234] on icon "button" at bounding box center [351, 233] width 9 height 9
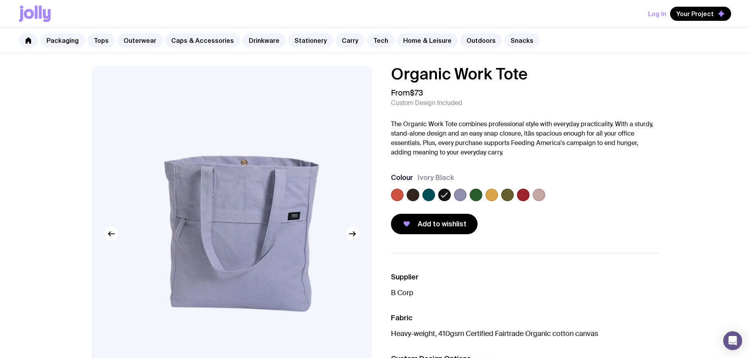
click at [356, 234] on icon "button" at bounding box center [351, 233] width 9 height 9
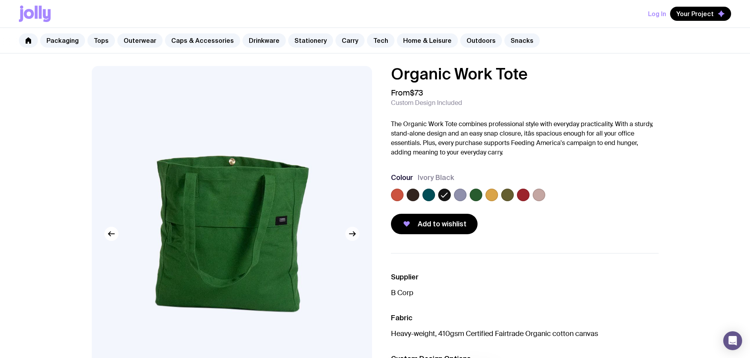
click at [356, 234] on icon "button" at bounding box center [351, 233] width 9 height 9
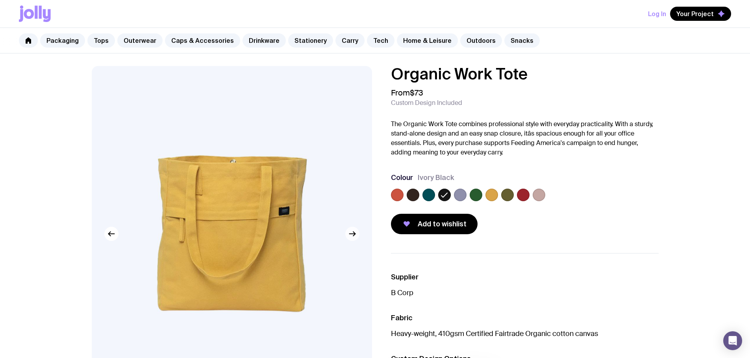
click at [356, 234] on icon "button" at bounding box center [351, 233] width 9 height 9
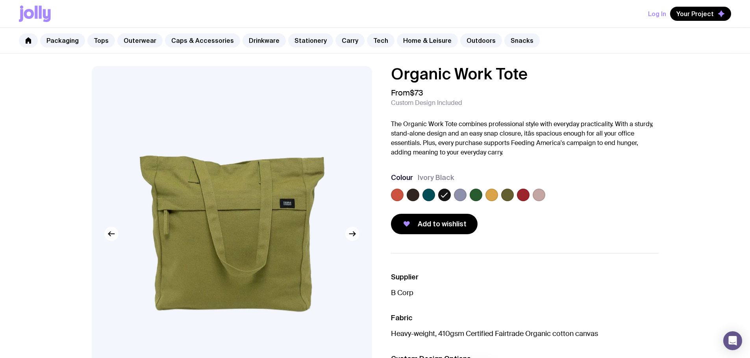
click at [356, 234] on icon "button" at bounding box center [351, 233] width 9 height 9
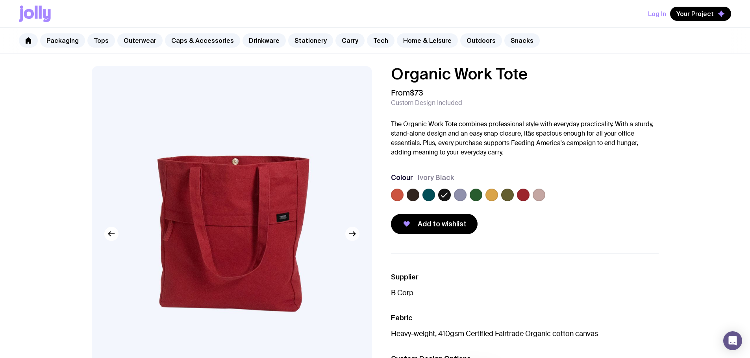
click at [356, 234] on icon "button" at bounding box center [351, 233] width 9 height 9
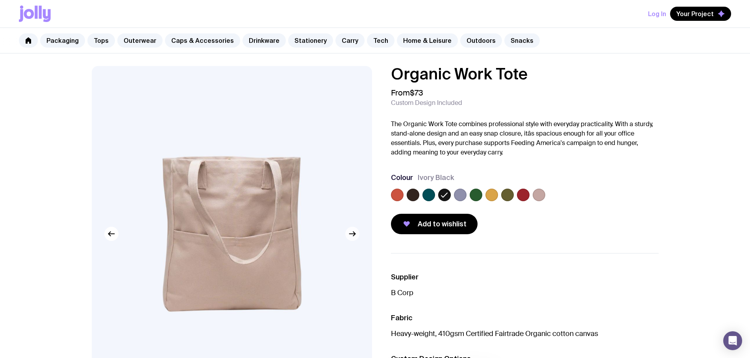
click at [356, 234] on icon "button" at bounding box center [351, 233] width 9 height 9
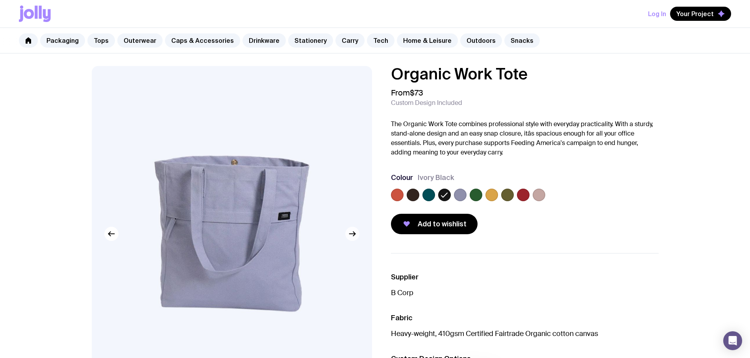
click at [356, 234] on icon "button" at bounding box center [351, 233] width 9 height 9
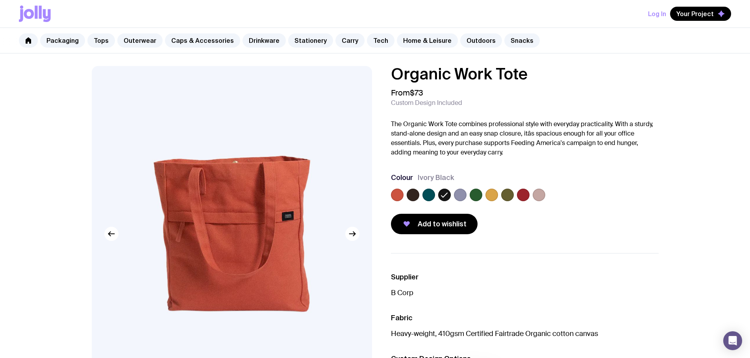
click at [530, 192] on div at bounding box center [525, 197] width 268 height 16
click at [538, 195] on label at bounding box center [538, 195] width 13 height 13
click at [0, 0] on input "radio" at bounding box center [0, 0] width 0 height 0
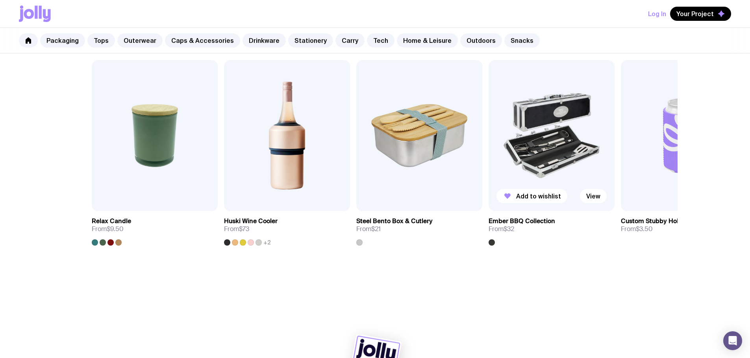
scroll to position [490, 0]
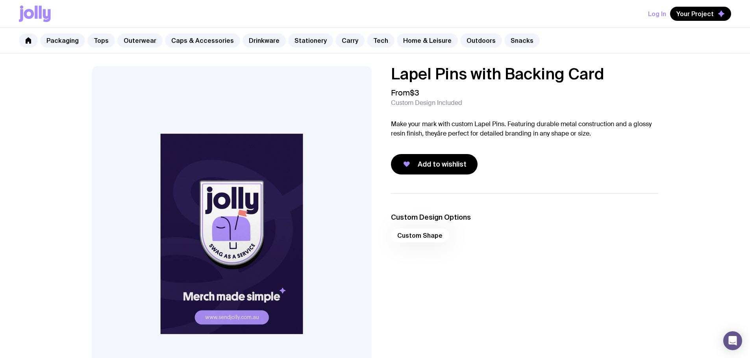
click at [247, 206] on img at bounding box center [232, 234] width 280 height 336
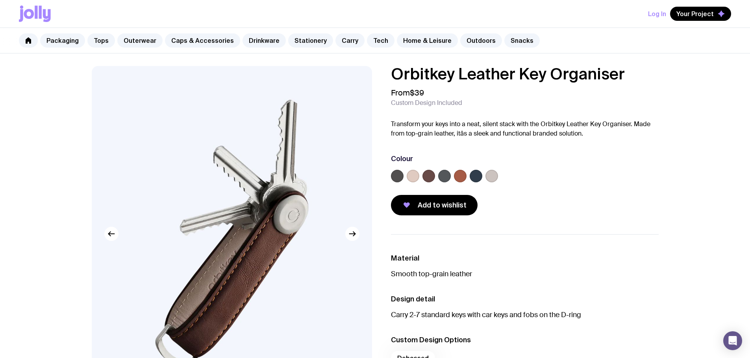
click at [415, 177] on label at bounding box center [412, 176] width 13 height 13
click at [0, 0] on input "radio" at bounding box center [0, 0] width 0 height 0
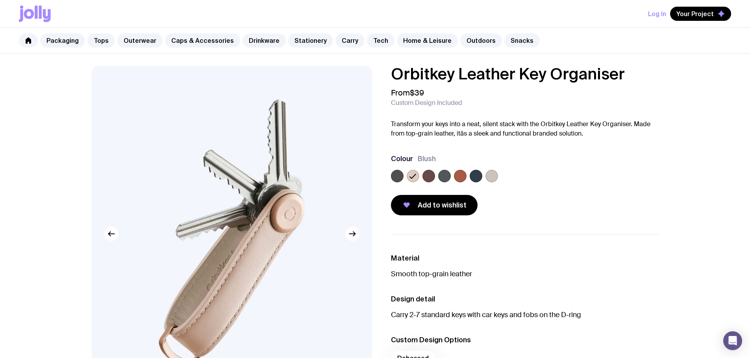
click at [428, 178] on label at bounding box center [428, 176] width 13 height 13
click at [0, 0] on input "radio" at bounding box center [0, 0] width 0 height 0
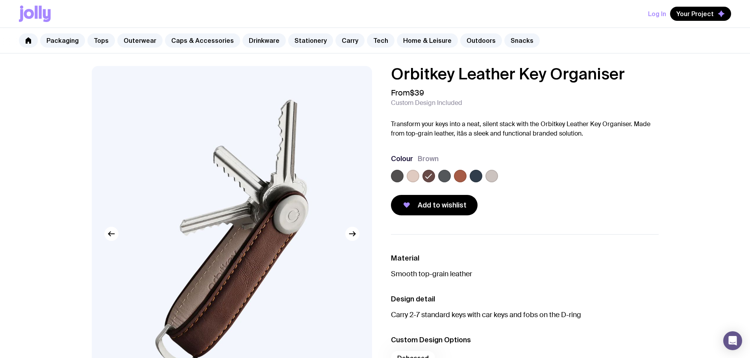
click at [482, 176] on label at bounding box center [475, 176] width 13 height 13
click at [0, 0] on input "radio" at bounding box center [0, 0] width 0 height 0
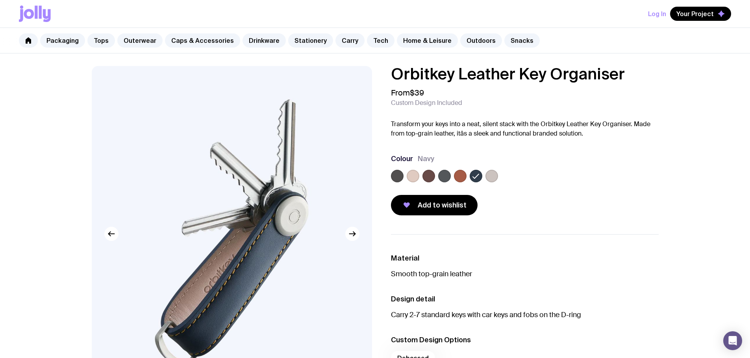
click at [494, 178] on label at bounding box center [491, 176] width 13 height 13
click at [0, 0] on input "radio" at bounding box center [0, 0] width 0 height 0
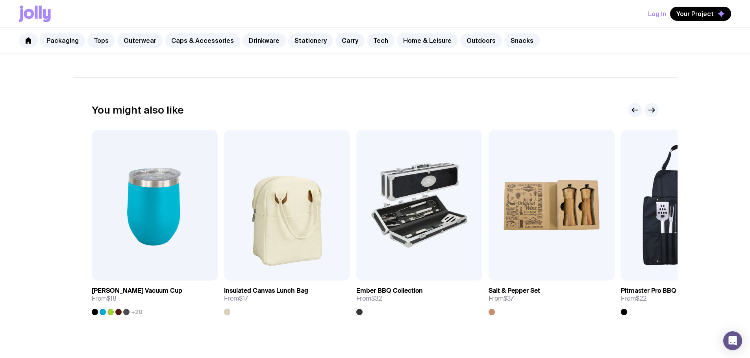
scroll to position [490, 0]
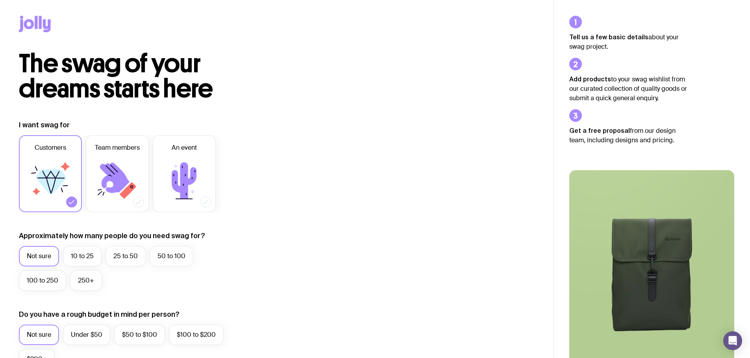
click at [28, 13] on div at bounding box center [276, 25] width 515 height 51
click at [30, 28] on icon at bounding box center [29, 24] width 10 height 10
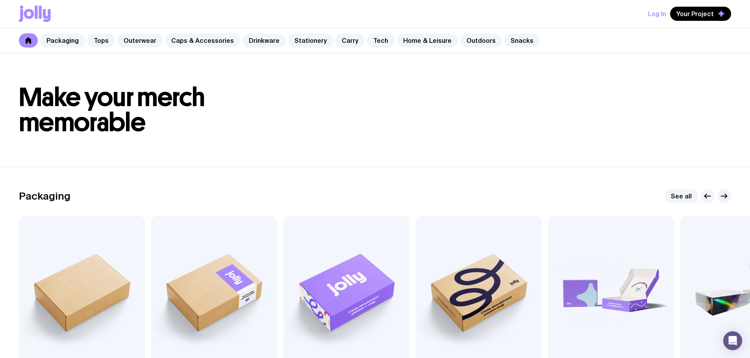
click at [41, 9] on icon at bounding box center [40, 12] width 3 height 13
